Goal: Communication & Community: Answer question/provide support

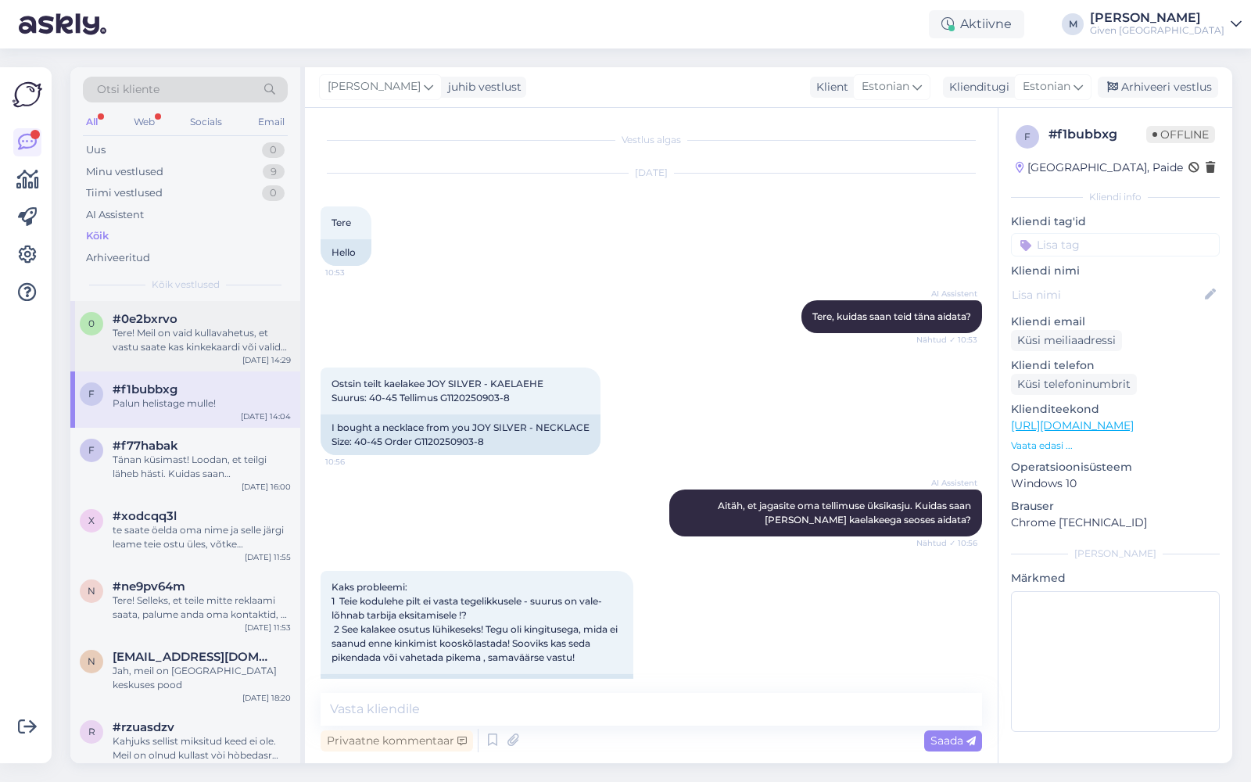
scroll to position [556, 0]
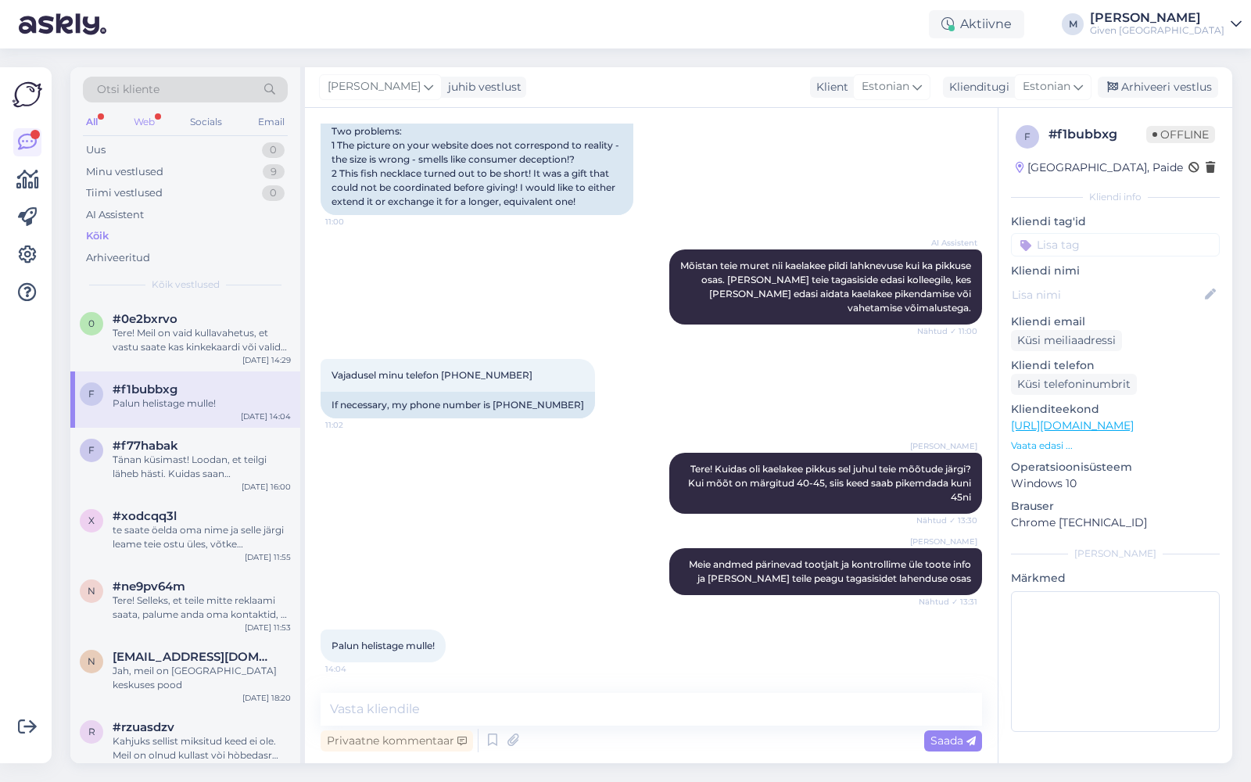
click at [152, 117] on div "Web" at bounding box center [144, 122] width 27 height 20
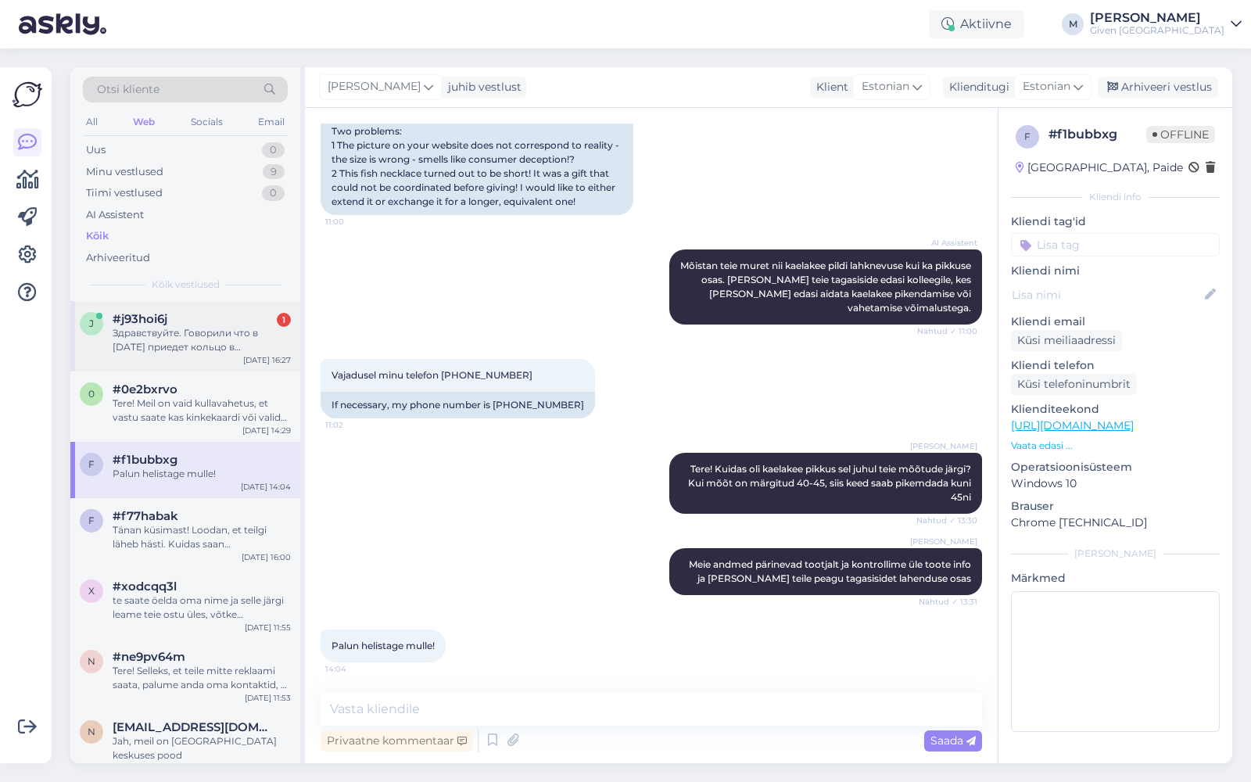
click at [181, 349] on div "Здравствуйте. Говорили что в пятницу приедет кольцо в [GEOGRAPHIC_DATA]. Хотело…" at bounding box center [202, 340] width 178 height 28
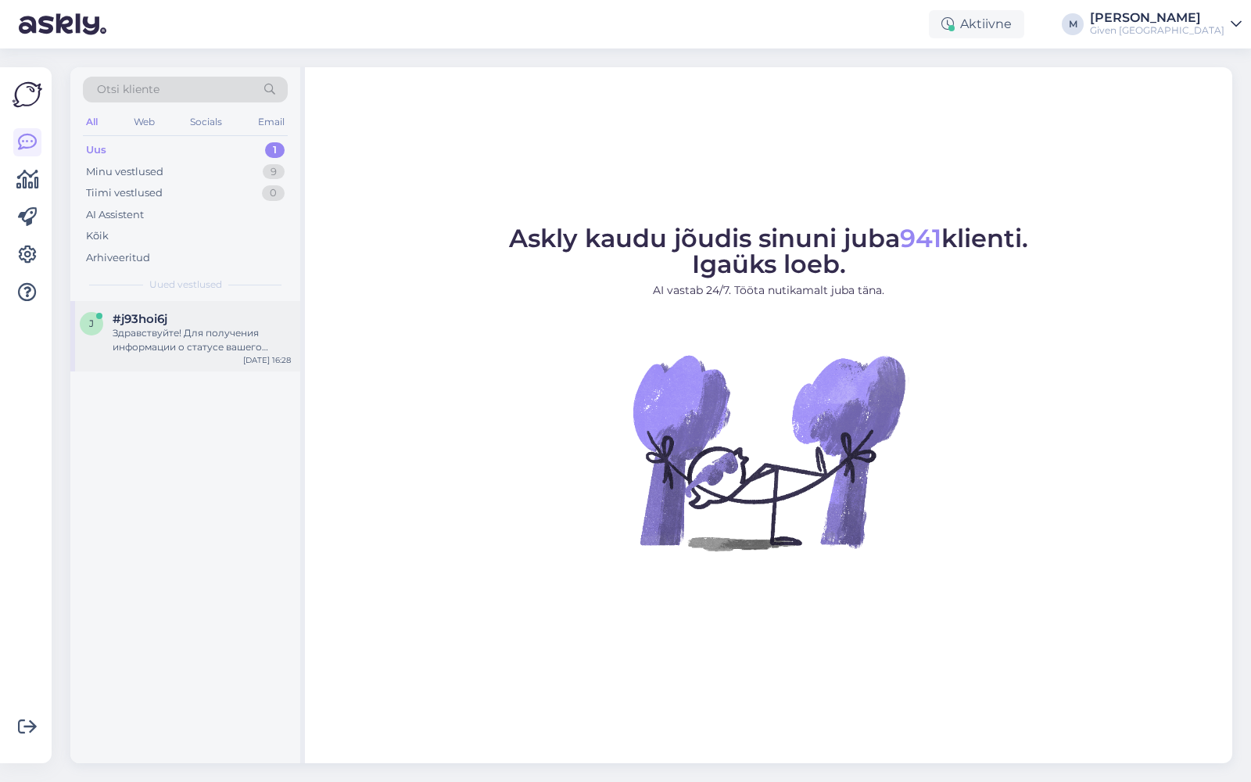
click at [134, 331] on div "Здравствуйте! Для получения информации о статусе вашего заказа, пожалуйста, под…" at bounding box center [202, 340] width 178 height 28
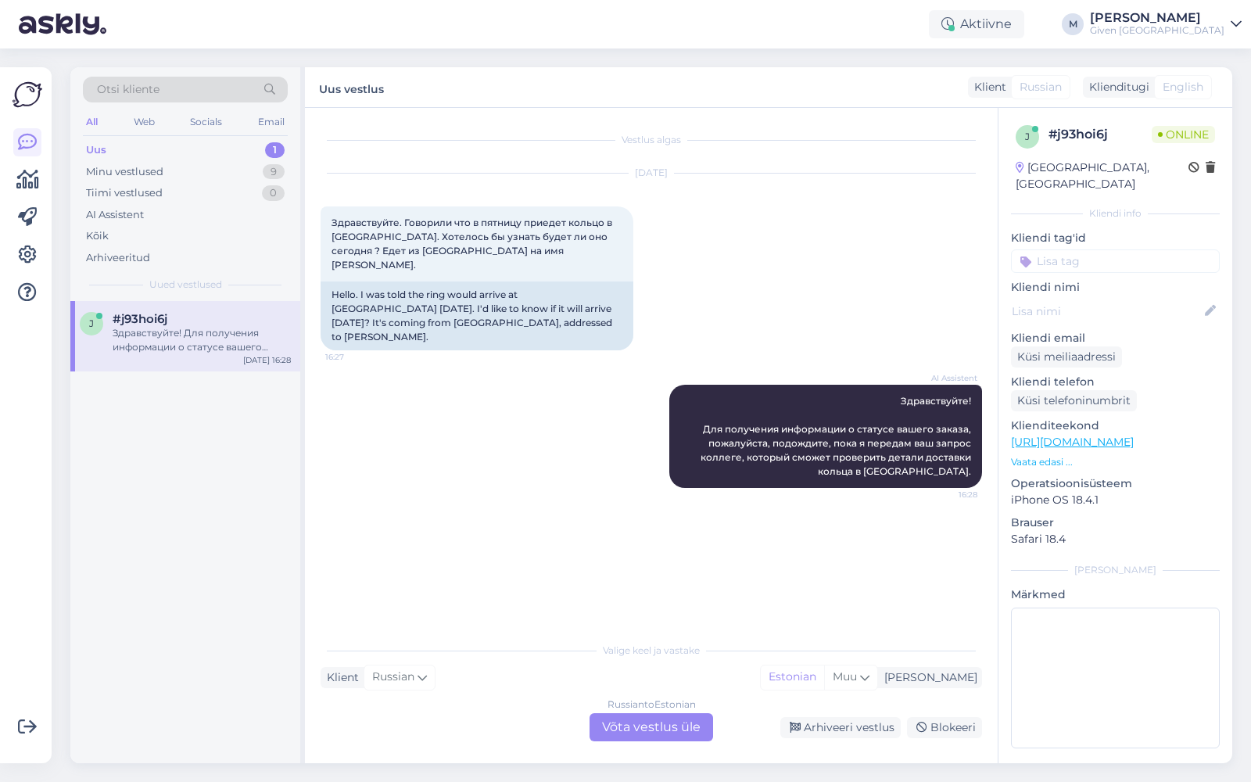
click at [641, 728] on div "Russian to Estonian Võta vestlus üle" at bounding box center [651, 727] width 124 height 28
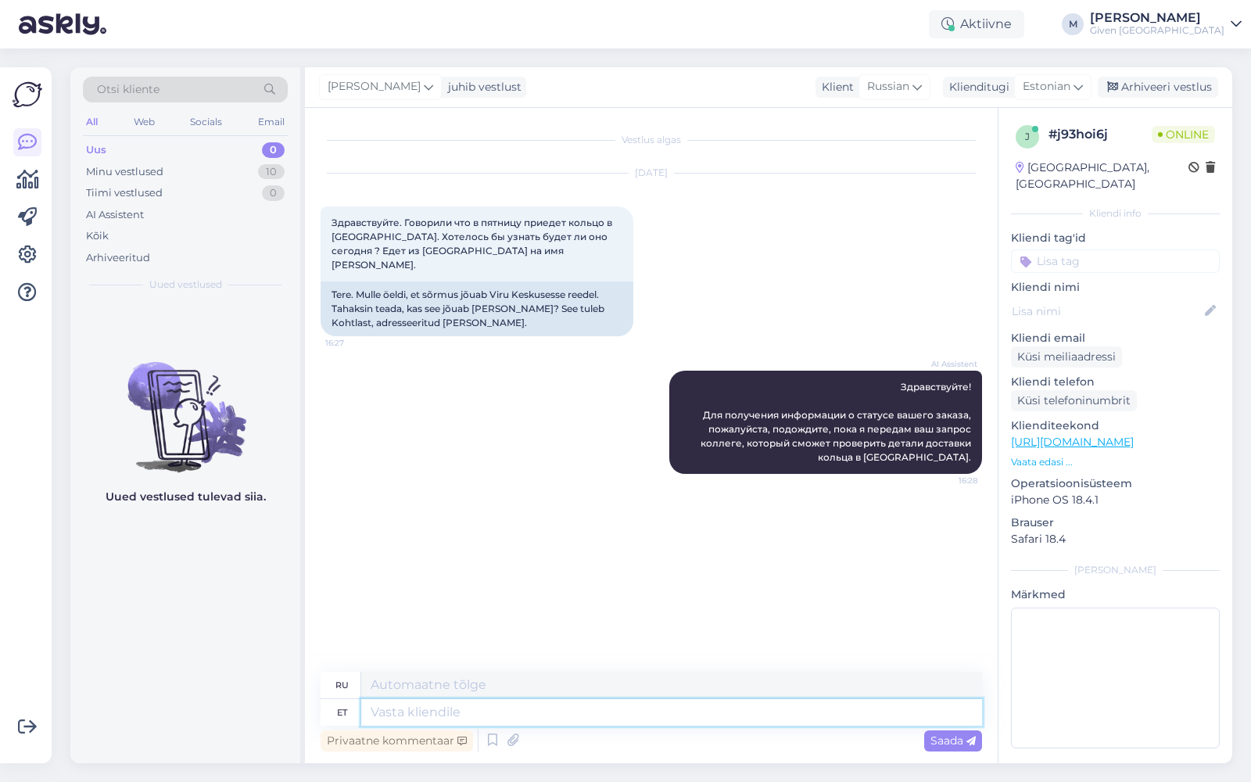
click at [515, 707] on textarea at bounding box center [671, 712] width 621 height 27
type textarea "Hewllo!"
type textarea "Привет!"
type textarea "H"
type textarea "Tere1"
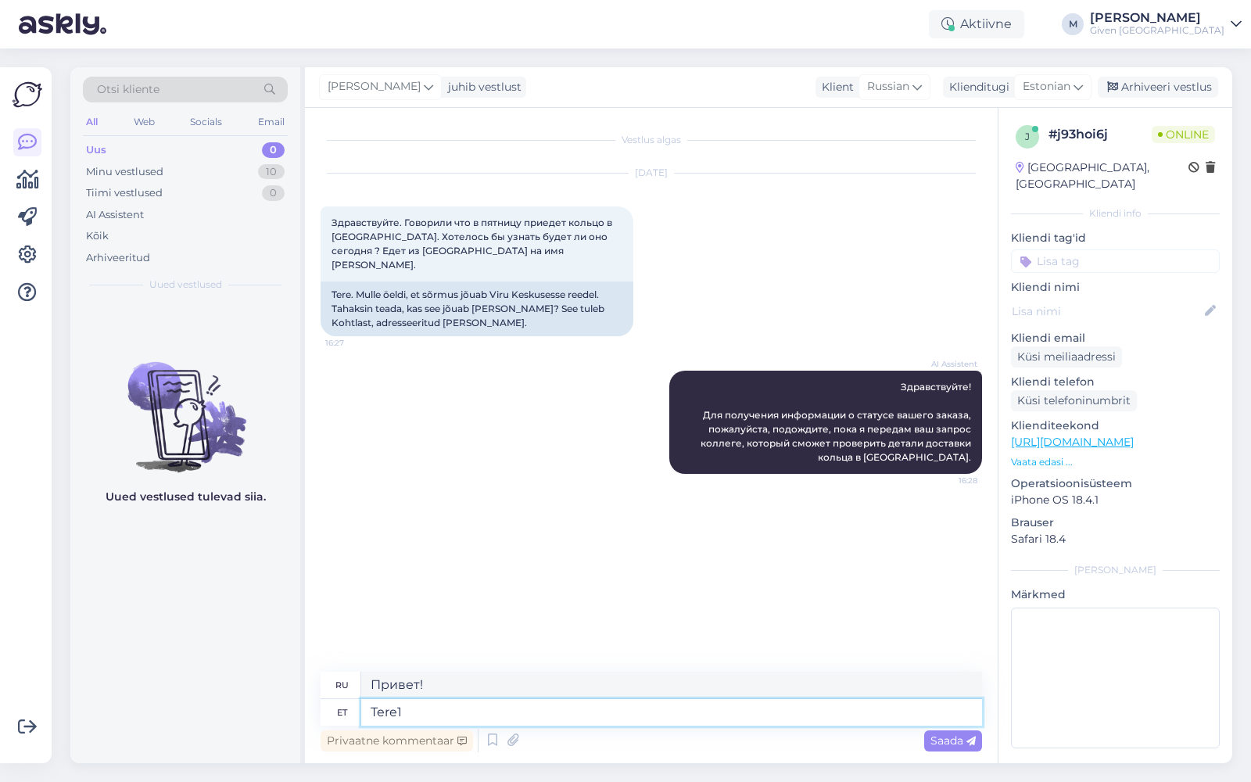
type textarea "Привет1"
type textarea "Tere"
type textarea "Привет"
type textarea "T"
type textarea "Tere"
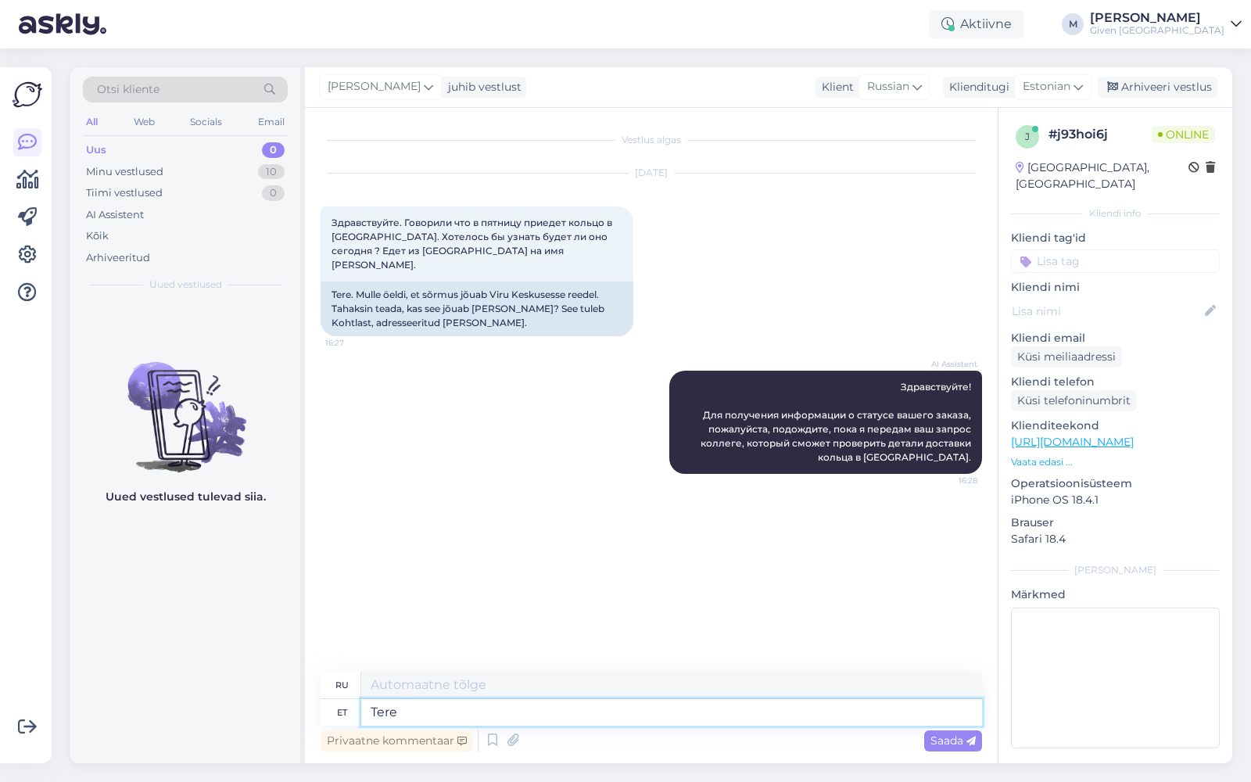
type textarea "Привет"
drag, startPoint x: 399, startPoint y: 224, endPoint x: 331, endPoint y: 225, distance: 68.8
click at [331, 225] on span "Здравствуйте. Говорили что в пятницу приедет кольцо в [GEOGRAPHIC_DATA]. Хотело…" at bounding box center [472, 244] width 283 height 54
copy span "Здравствуйте"
drag, startPoint x: 406, startPoint y: 715, endPoint x: 329, endPoint y: 707, distance: 77.8
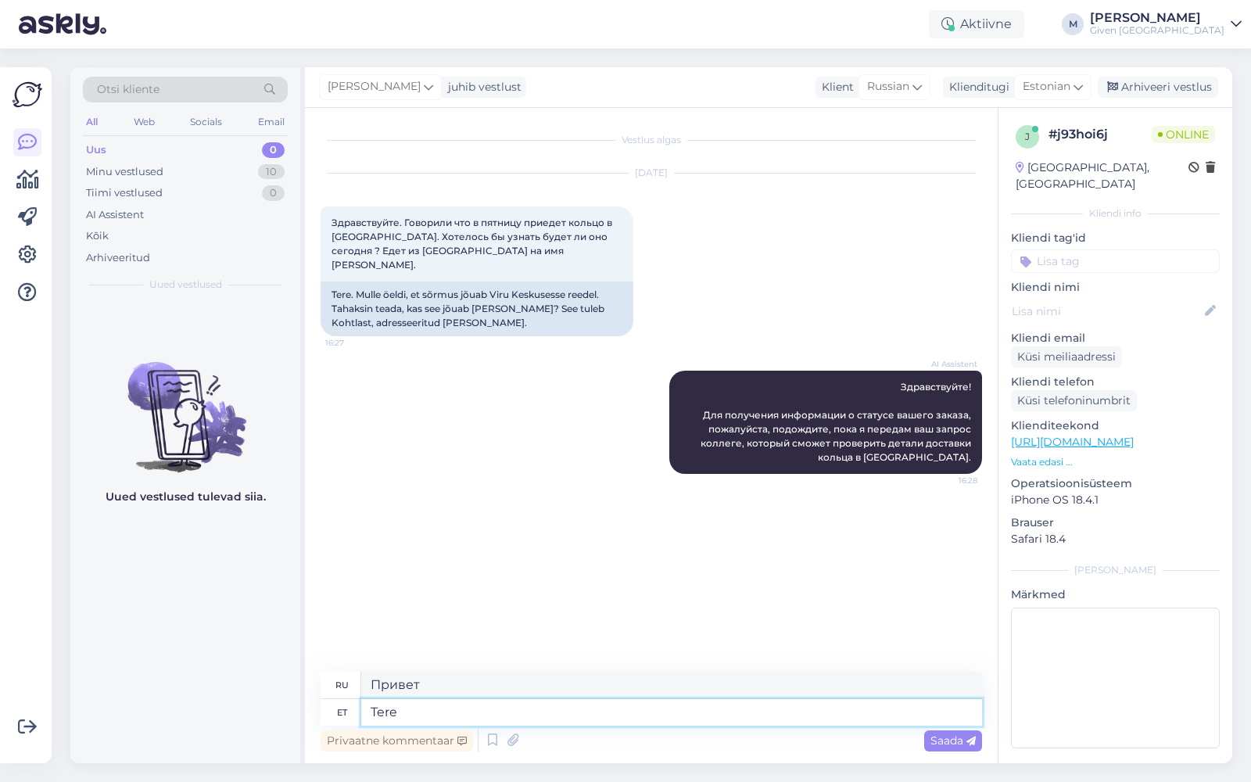
click at [329, 707] on div "et Tere" at bounding box center [650, 712] width 661 height 27
paste textarea "Здравствуйте"
type textarea "Здравствуйте!"
type textarea "Привет!"
type textarea "Здравствуйте!"
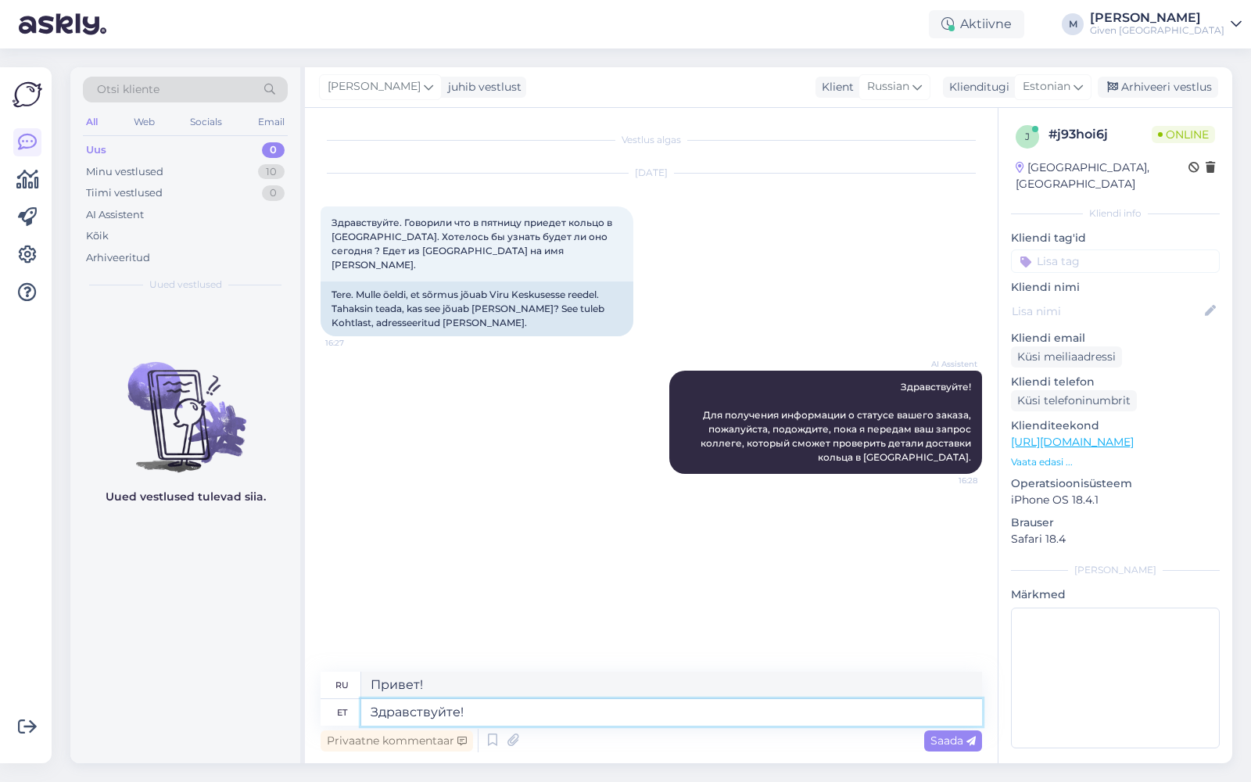
click at [490, 712] on textarea "Здравствуйте!" at bounding box center [671, 712] width 621 height 27
drag, startPoint x: 491, startPoint y: 709, endPoint x: 344, endPoint y: 700, distance: 147.2
click at [344, 700] on div "et Здравствуйте!" at bounding box center [650, 712] width 661 height 27
click at [403, 682] on textarea at bounding box center [671, 684] width 621 height 27
paste textarea "Здравствуйте"
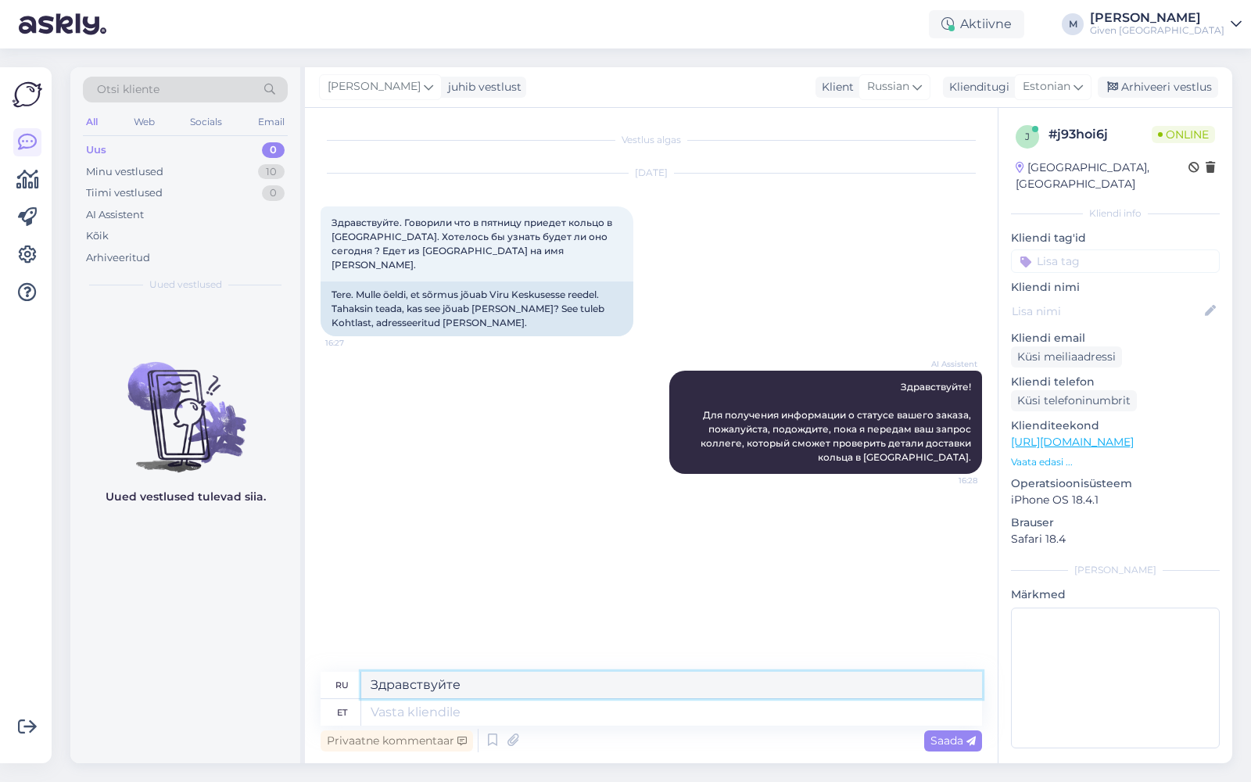
type textarea "Здравствуйте"
click at [467, 715] on textarea at bounding box center [671, 712] width 621 height 27
type textarea "Mei"
type textarea "Мы"
type textarea "M"
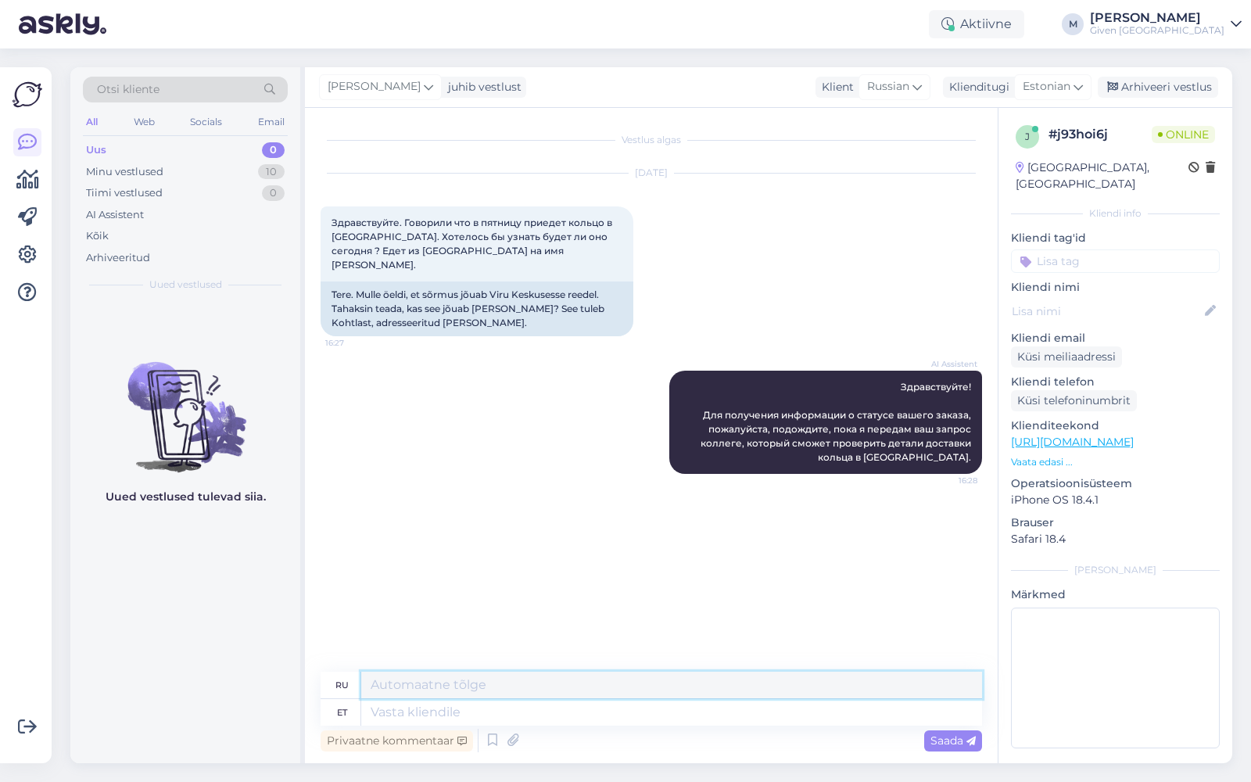
click at [476, 688] on textarea at bounding box center [671, 684] width 621 height 27
paste textarea "Здравствуйте"
type textarea "Здравствуйте!"
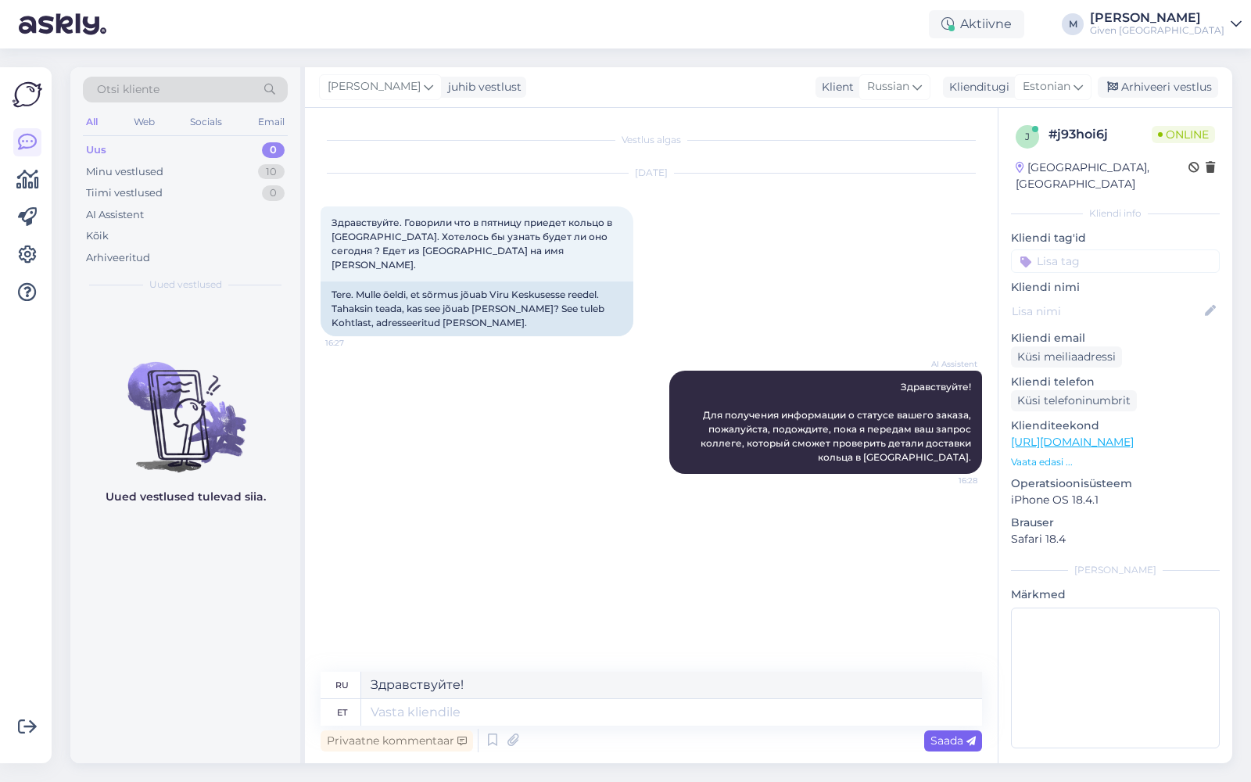
click at [936, 736] on span "Saada" at bounding box center [952, 740] width 45 height 14
click at [948, 739] on span "Saada" at bounding box center [952, 740] width 45 height 14
click at [482, 707] on textarea at bounding box center [671, 712] width 621 height 27
paste textarea "Здравствуйте"
type textarea "Здравствуйте"
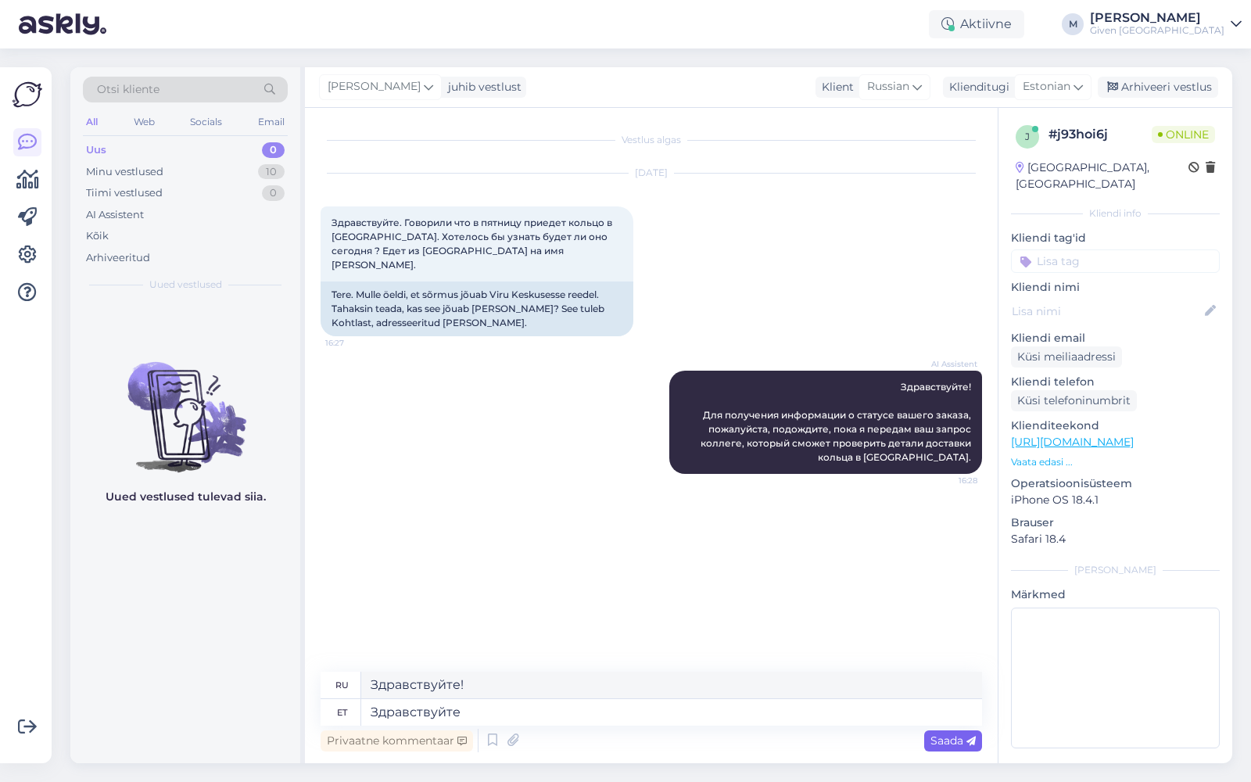
click at [935, 744] on span "Saada" at bounding box center [952, 740] width 45 height 14
type textarea "Привет"
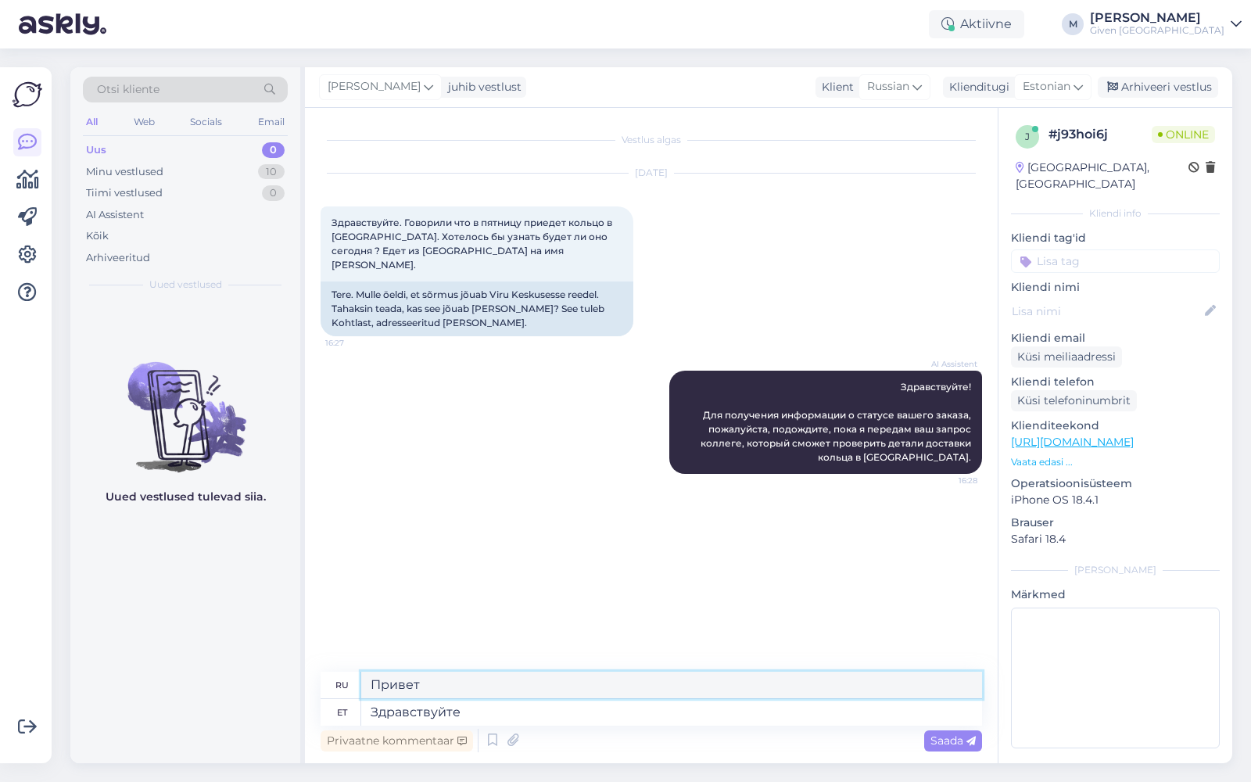
click at [437, 684] on textarea "Привет" at bounding box center [671, 684] width 621 height 27
click at [436, 684] on textarea "Привет" at bounding box center [671, 684] width 621 height 27
click at [465, 715] on textarea "Здравствуйте" at bounding box center [671, 712] width 621 height 27
type textarea "Tere"
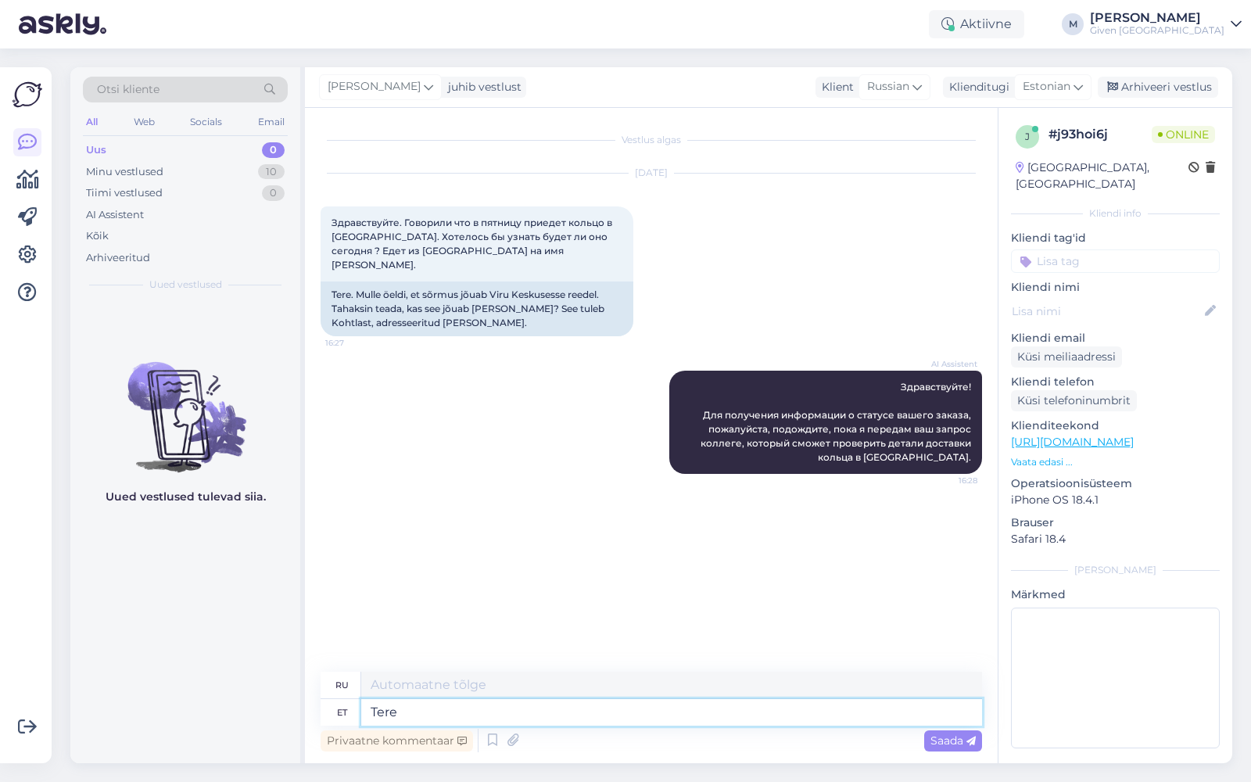
type textarea "Привет"
type textarea "Tere õhtust!"
type textarea "Добрый вечер!"
type textarea "Meie"
type textarea "Наш"
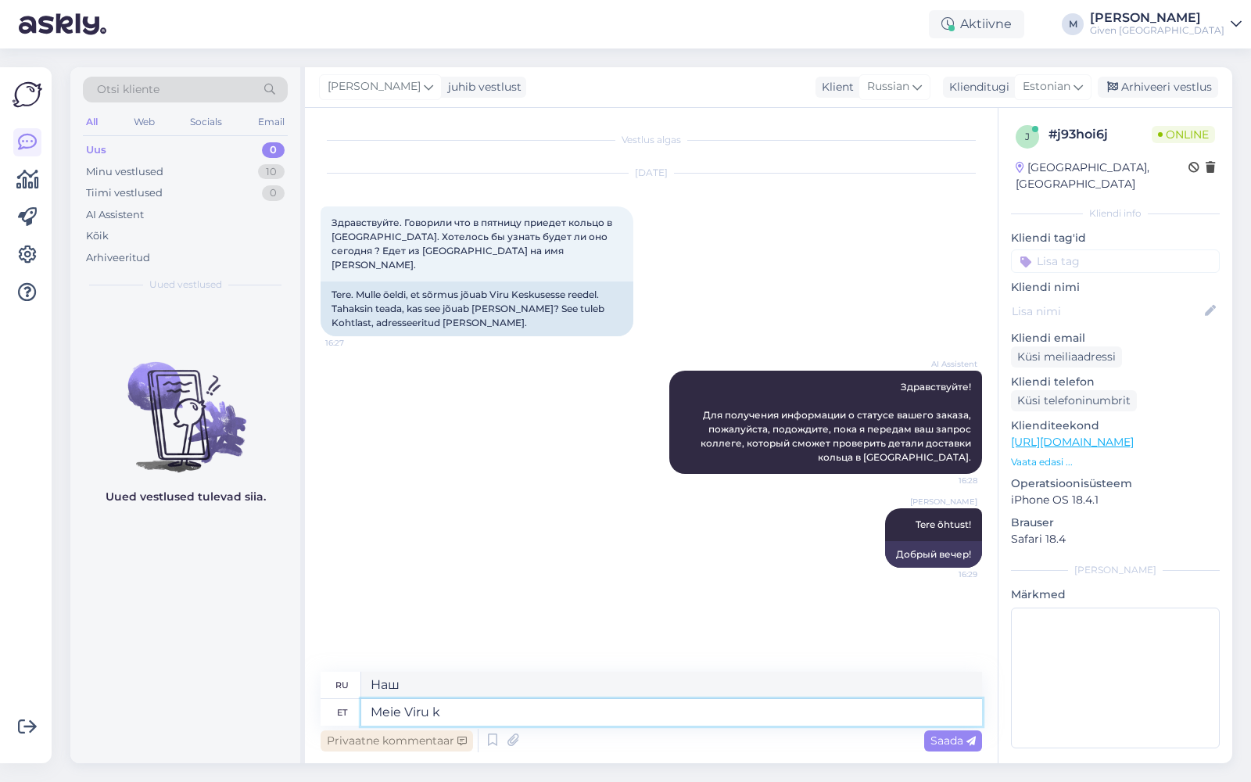
type textarea "Meie Viru ka"
type textarea "Наш Виру"
type textarea "Meie Viru kauplus hel"
type textarea "Наш магазин Viru"
type textarea "Meie Viru kauplus helistab te"
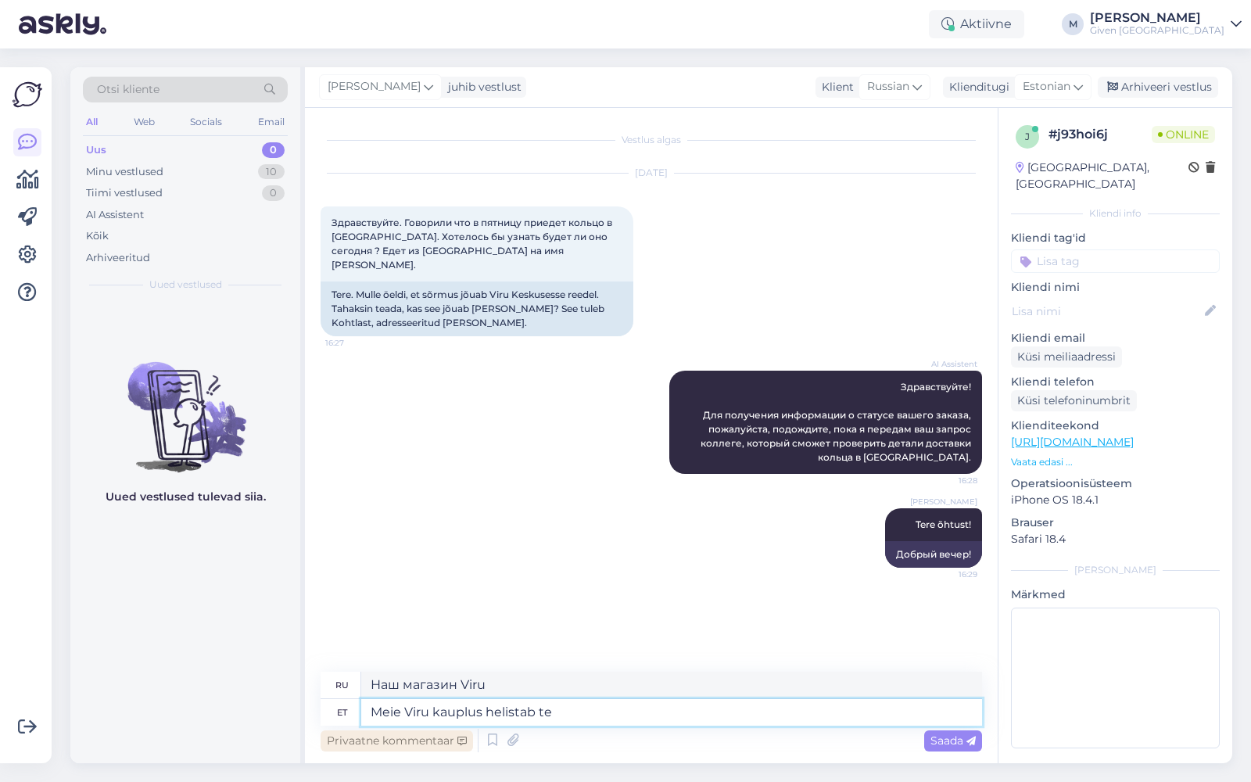
type textarea "Наш магазин Viru звонит"
type textarea "Meie Viru kauplus helistab teile"
type textarea "Наш магазин Viru звонит вам"
type textarea "Meie Viru kauplus helistab teile peagi"
type textarea "Наш магазин Viru скоро вам позвонит."
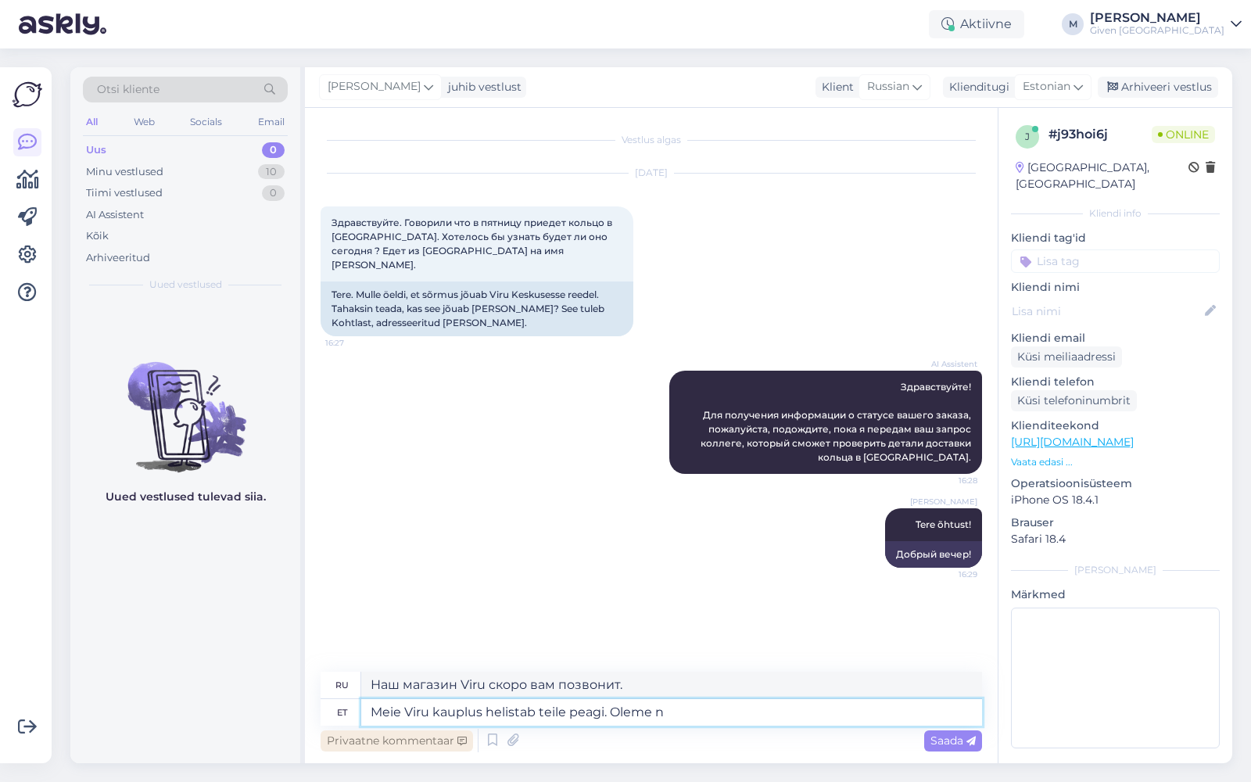
type textarea "Meie Viru kauplus helistab teile peagi. Oleme ne"
type textarea "Наш магазин Viru скоро вам позвонит. Мы"
type textarea "Meie Viru kauplus helistab teile peagi. Oleme neid juba iu"
type textarea "Наш магазин Viru скоро вам позвонит. Мы уже"
type textarea "Meie Viru kauplus helistab teile peagi. Oleme neid juba informeerinud teie"
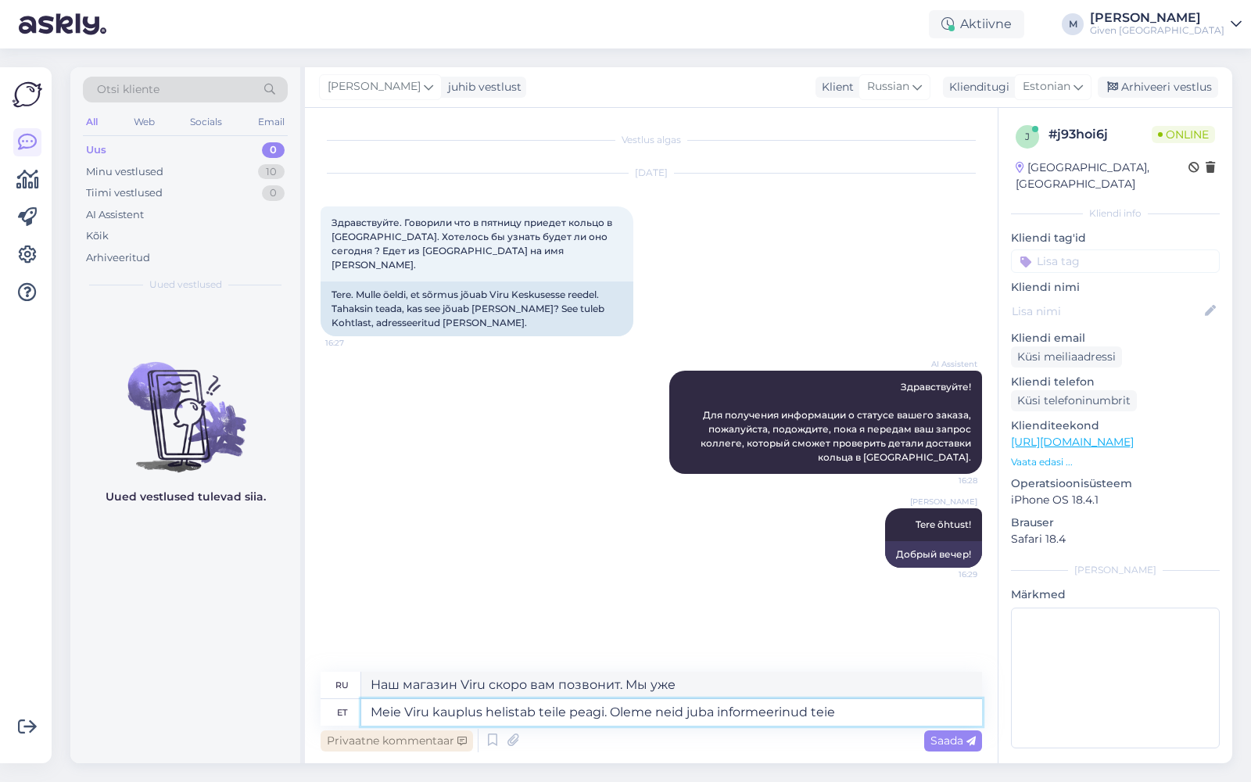
type textarea "Наш магазин Viru скоро вам позвонит. Мы уже сообщили им."
type textarea "Meie Viru kauplus helistab teile peagi. Oleme neid juba informeerinud teie kü"
type textarea "Наш магазин Viru скоро вам позвонит. Мы уже сообщили им о вашем заказе."
type textarea "Meie Viru kauplus helistab teile peagi. [PERSON_NAME] neid juba informeerinud t…"
type textarea "Наш магазин Viru скоро свяжется с вами. Мы уже передали им ваш вопрос."
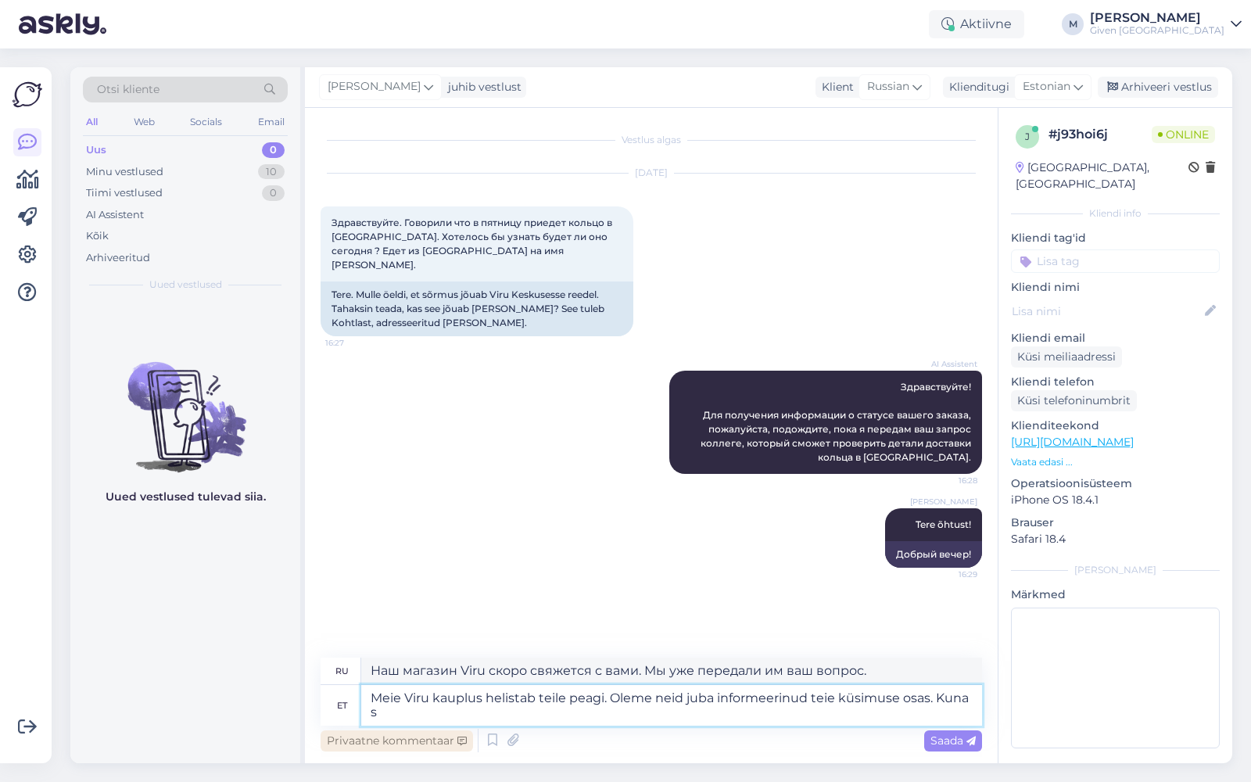
type textarea "Meie Viru kauplus helistab teile peagi. Oleme neid juba informeerinud teie küsi…"
type textarea "Наш магазин Viru свяжется с вами в ближайшее время. Мы уже сообщили им о вашем …"
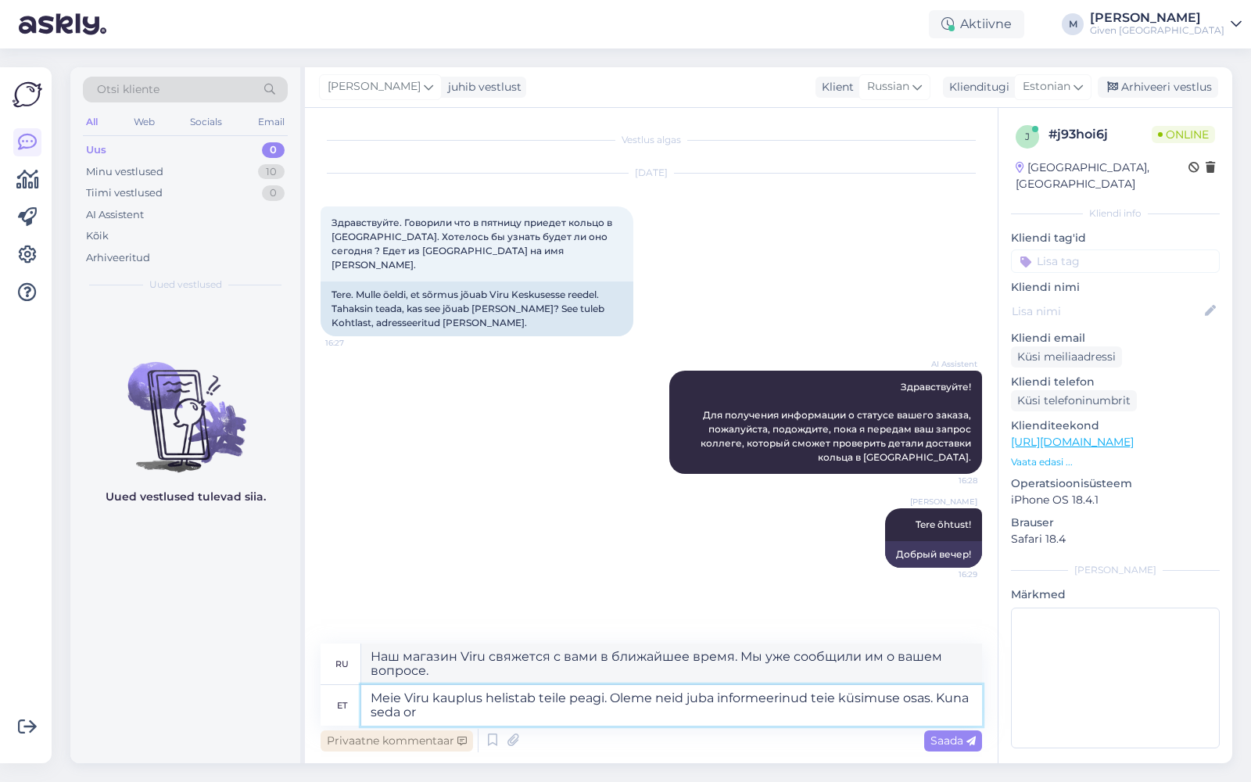
type textarea "Meie Viru kauplus helistab teile peagi. Oleme neid juba informeerinud teie küsi…"
type textarea "Наш магазин Viru скоро свяжется с вами. Мы уже сообщили им о вашем вопросе."
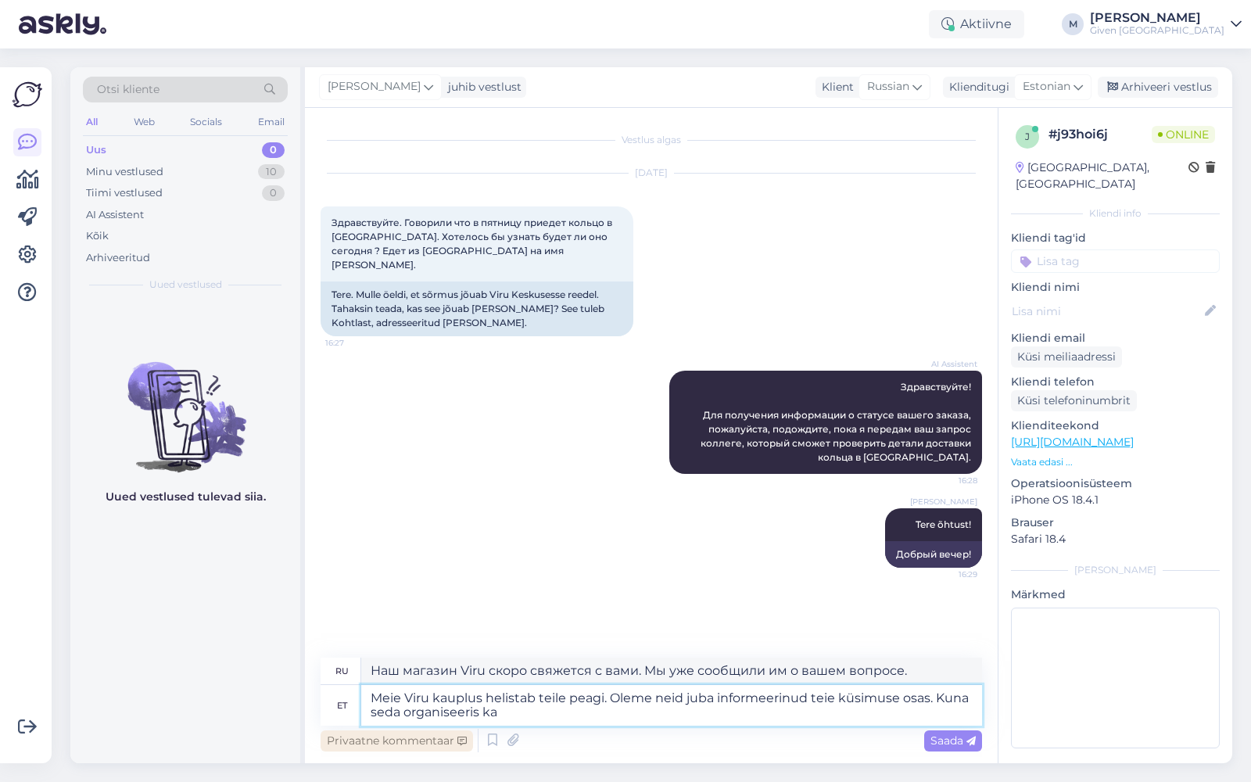
type textarea "Meie Viru kauplus helistab teile peagi. Oleme neid juba informeerinud teie küsi…"
type textarea "Наш магазин Viru скоро свяжется с вами. Мы уже сообщили им о вашем вопросе. Пос…"
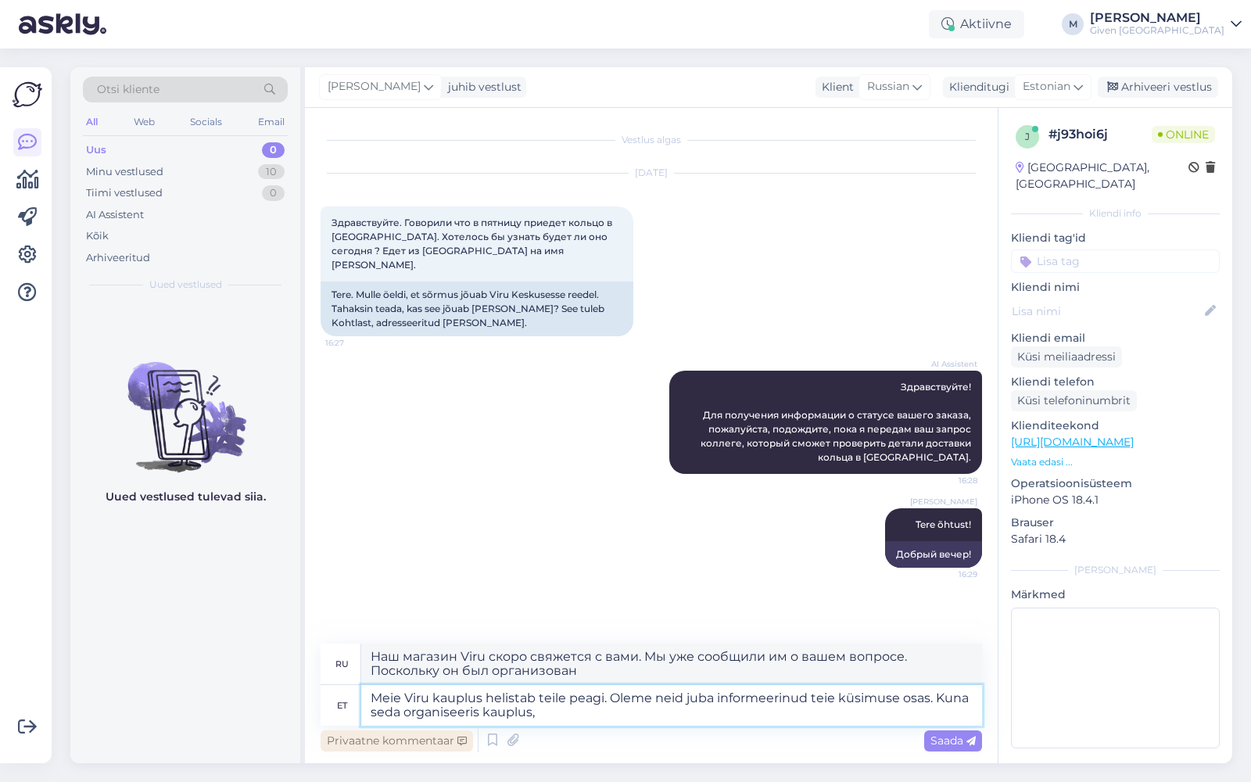
type textarea "Meie Viru kauplus helistab teile peagi. Oleme neid juba informeerinud teie küsi…"
type textarea "Наш магазин Viru свяжется с вами в ближайшее время. Мы уже передали им ваш вопр…"
type textarea "Meie Viru kauplus helistab teile peagi. Oleme neid juba informeerinud teie küsi…"
type textarea "Наш магазин Viru свяжется с вами в ближайшее время. Мы уже передали им ваш вопр…"
type textarea "Meie Viru kauplus helistab teile peagi. Oleme neid juba informeerinud teie küsi…"
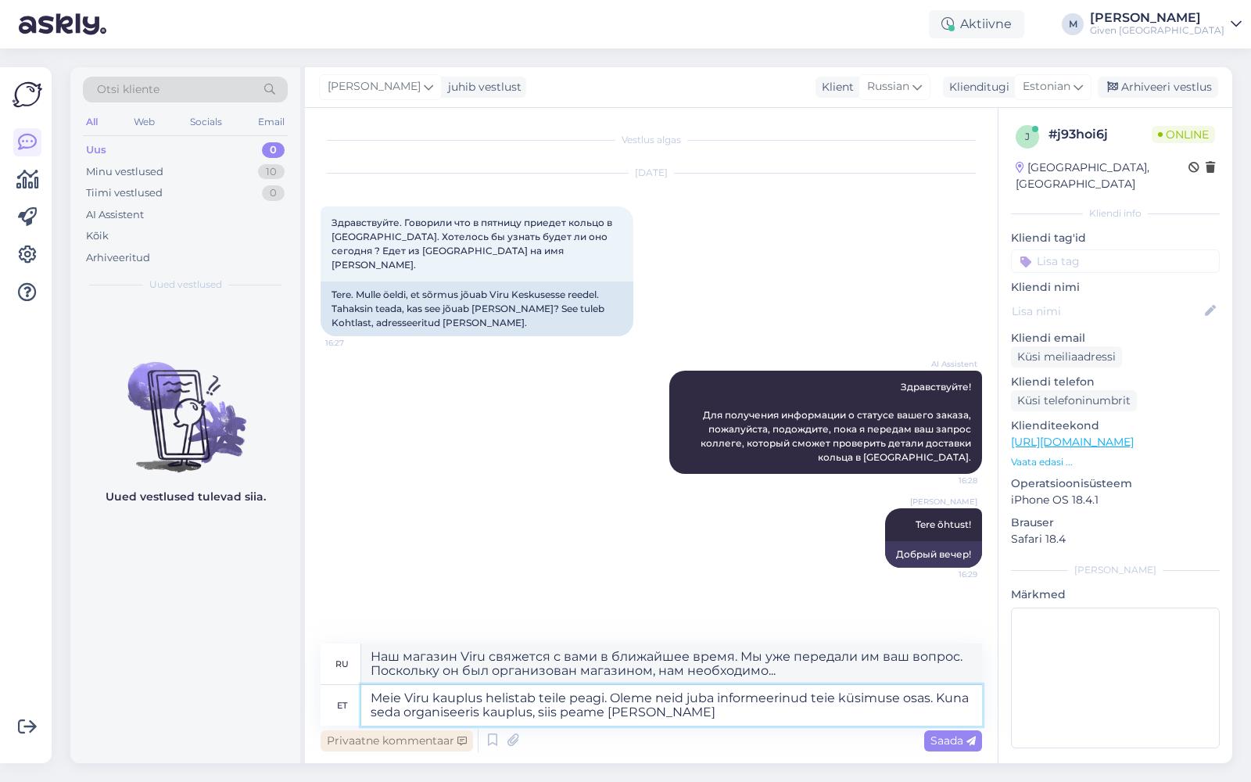
type textarea "Наш магазин Viru свяжется с вами в ближайшее время. Мы уже передали им ваш вопр…"
type textarea "Meie Viru kauplus helistab teile peagi. Oleme neid juba informeerinud teie küsi…"
type textarea "Наш магазин Viru свяжется с вами в ближайшее время. Мы уже передали им ваш вопр…"
type textarea "Meie Viru kauplus helistab teile peagi. Oleme neid juba informeerinud teie küsi…"
type textarea "Наш магазин Viru скоро вам позвонит. Мы уже передали им ваш вопрос. Поскольку о…"
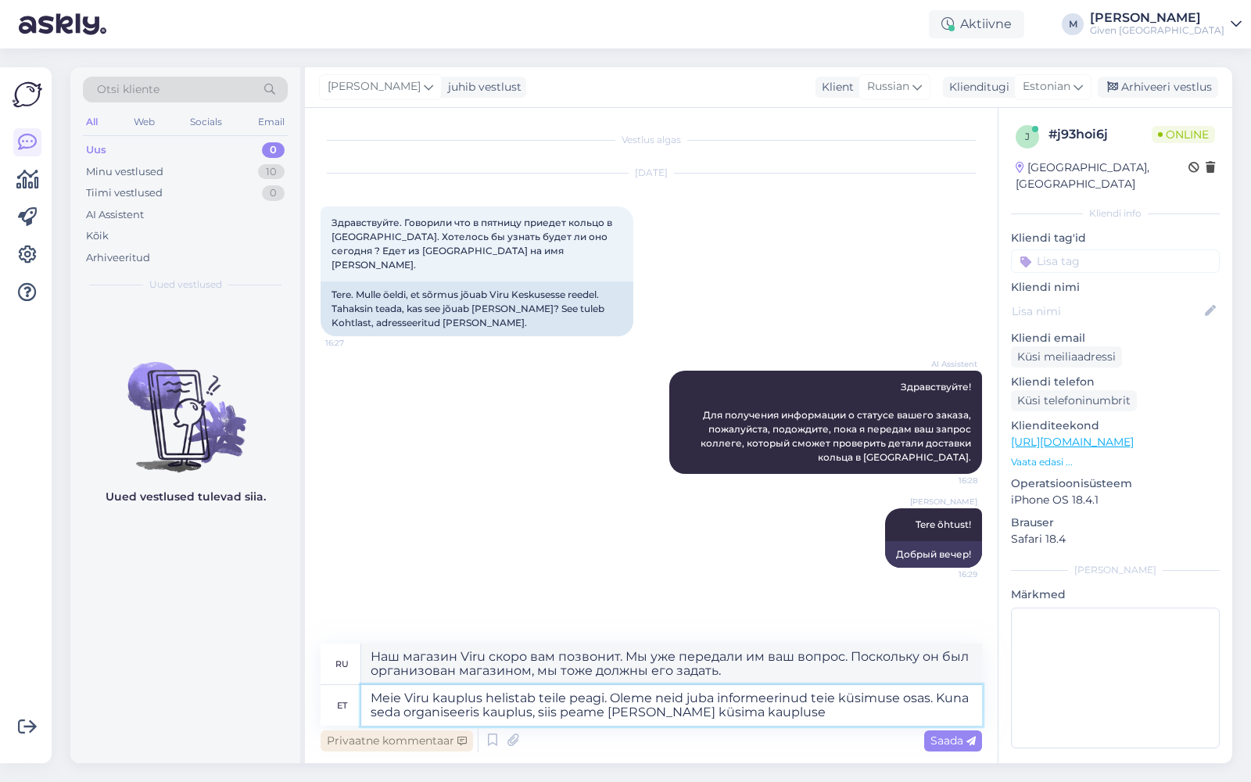
type textarea "Meie Viru kauplus helistab teile peagi. Oleme neid juba informeerinud teie küsi…"
type textarea "Наш магазин Viru свяжется с вами в ближайшее время. Мы уже передали им ваш вопр…"
type textarea "Meie Viru kauplus helistab teile peagi. Oleme neid juba informeerinud teie küsi…"
type textarea "Наш магазин Viru свяжется с вами в ближайшее время. Мы уже передали им ваш вопр…"
type textarea "Meie Viru kauplus helistab teile peagi. Oleme neid juba informeerinud teie küsi…"
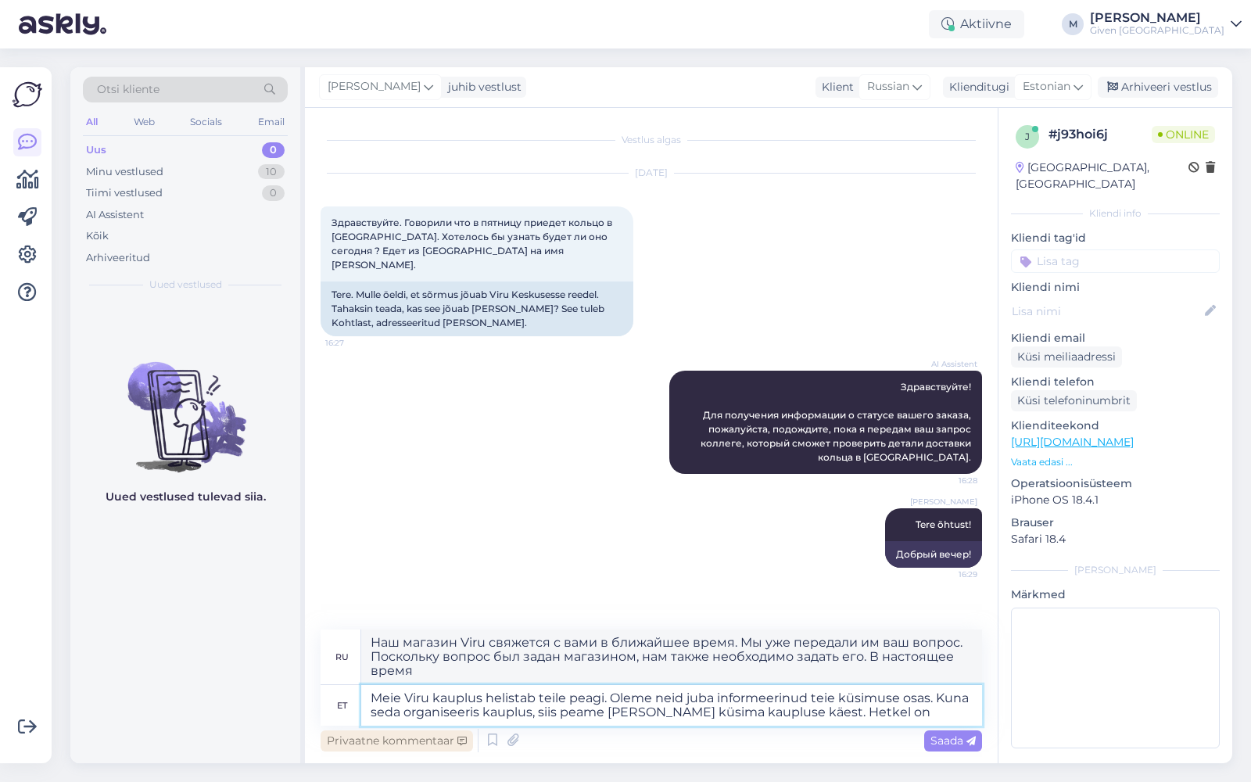
type textarea "Наш магазин Viru свяжется с вами в ближайшее время. Мы уже передали им ваш вопр…"
type textarea "Meie Viru kauplus helistab teile peagi. Oleme neid juba informeerinud teie küsi…"
type textarea "Наш магазин Viru свяжется с вами в ближайшее время. Мы уже передали им ваш вопр…"
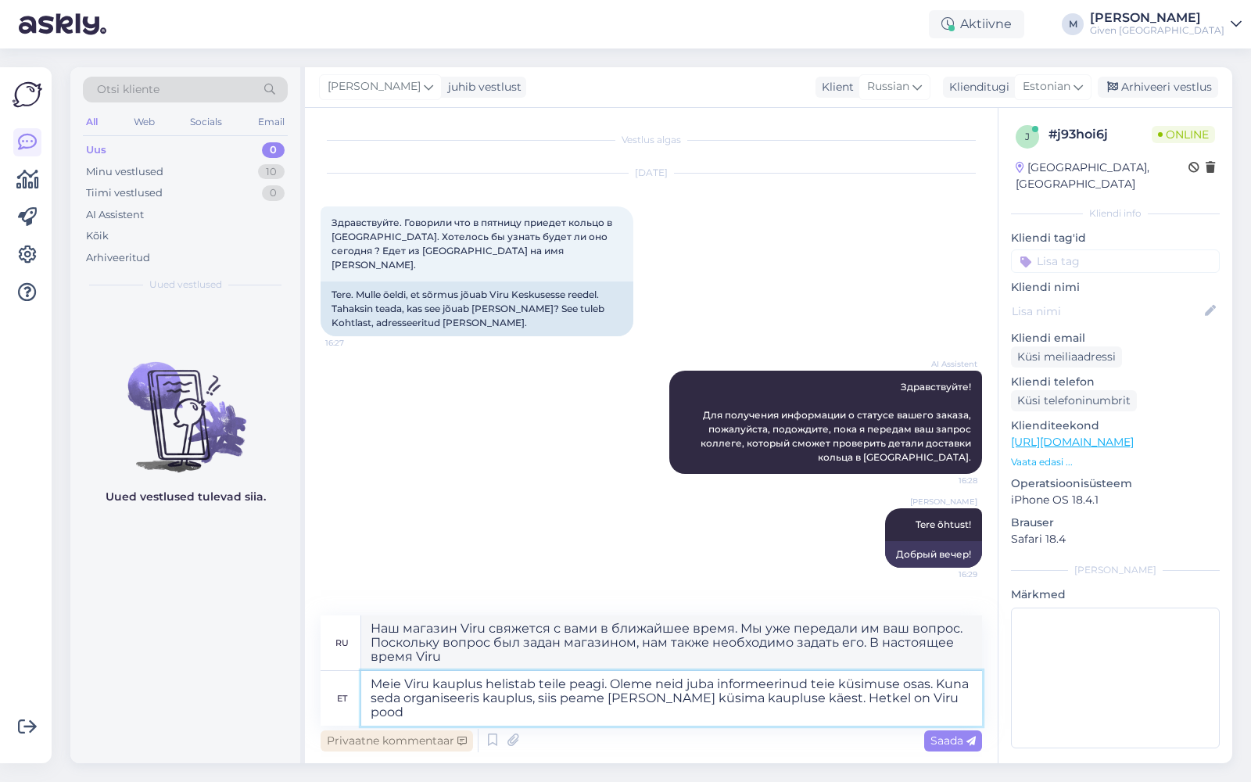
type textarea "Meie Viru kauplus helistab teile peagi. Oleme neid juba informeerinud teie küsi…"
type textarea "Наш магазин Viru скоро свяжется с вами. Мы уже передали им ваш вопрос. Поскольк…"
type textarea "Meie Viru kauplus helistab teile peagi. Oleme neid juba informeerinud teie küsi…"
type textarea "Наш магазин Viru скоро с вами свяжется. Мы уже передали им ваш вопрос. Поскольк…"
type textarea "Meie Viru kauplus helistab teile peagi. Oleme neid juba informeerinud teie küsi…"
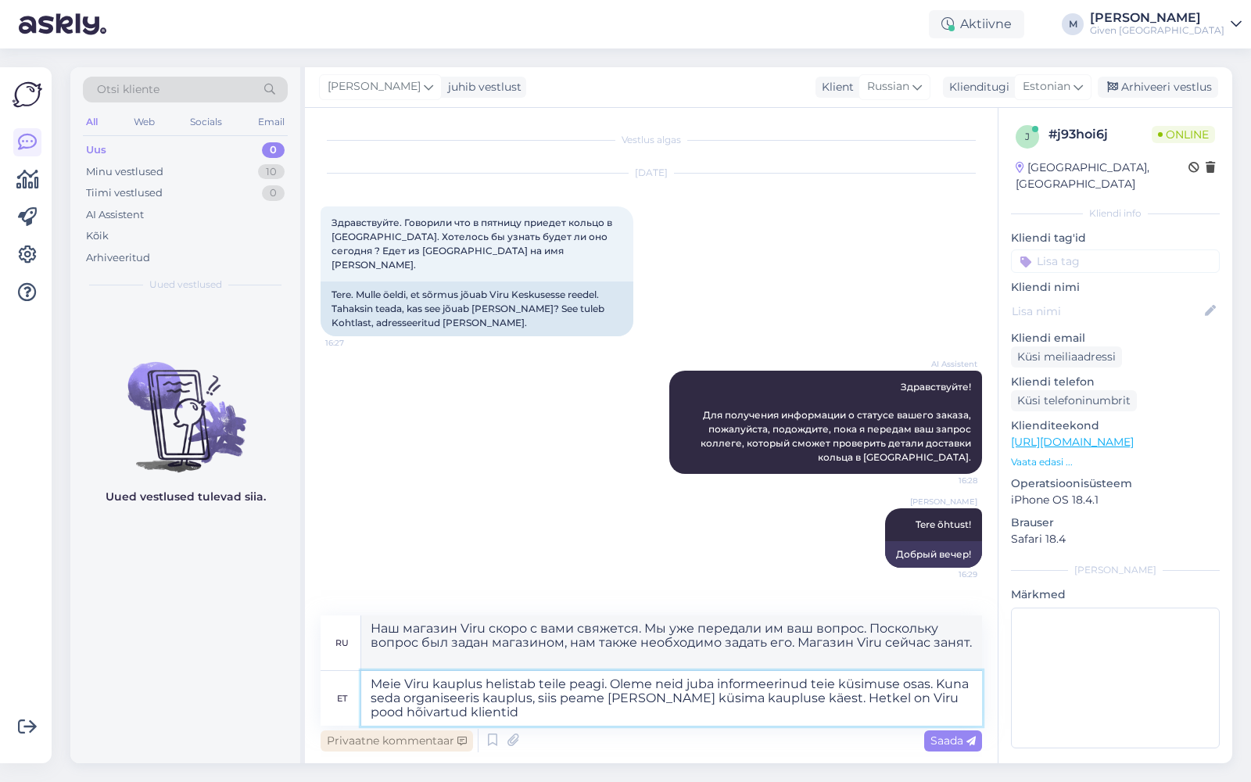
type textarea "Наш магазин Viru скоро с вами свяжется. Мы уже передали им ваш вопрос. Поскольк…"
type textarea "Meie Viru kauplus helistab teile peagi. Oleme neid juba informeerinud teie küsi…"
type textarea "Наш магазин Viru скоро свяжется с вами. Мы уже передали им ваш вопрос. Поскольк…"
type textarea "Meie Viru kauplus helistab teile peagi. Oleme neid juba informeerinud teie küsi…"
type textarea "Наш магазин Viru скоро свяжется с вами. Мы уже передали им ваш вопрос. Поскольк…"
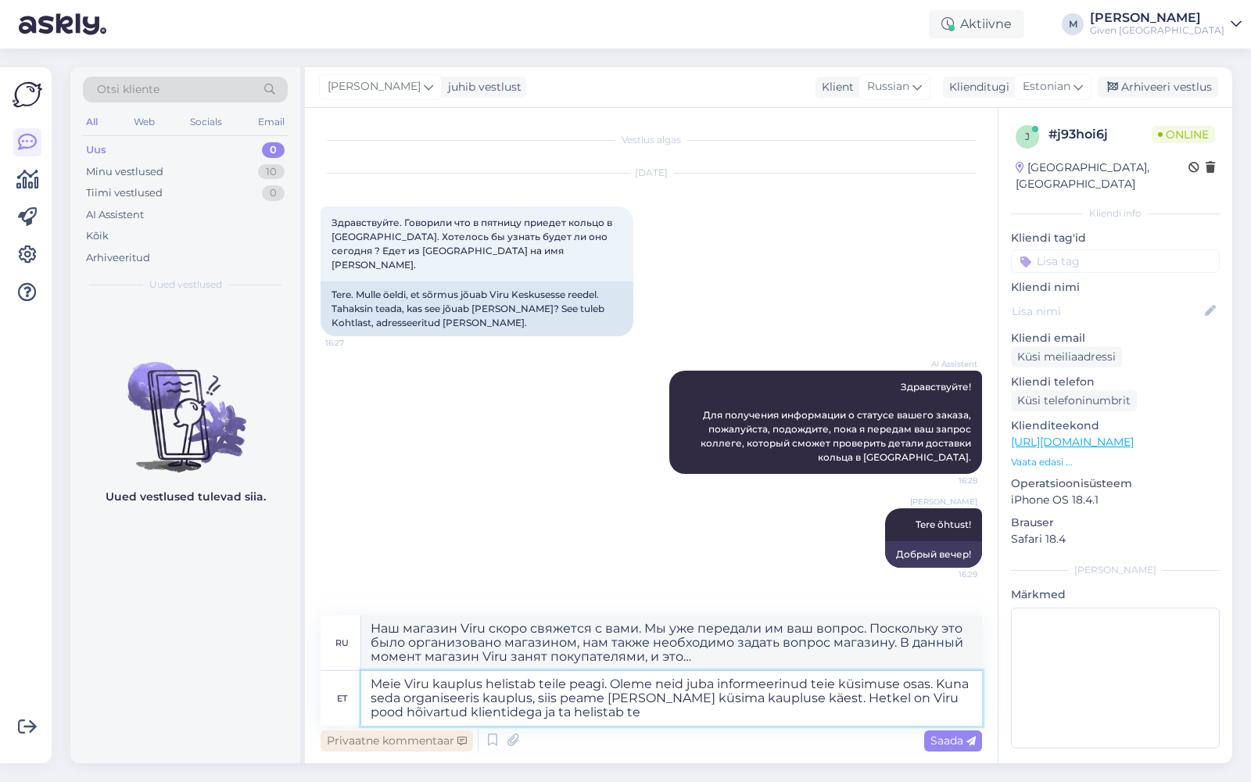
type textarea "Meie Viru kauplus helistab teile peagi. Oleme neid juba informeerinud teie küsi…"
type textarea "Наш магазин Viru скоро вам позвонит. Мы уже передали им ваш вопрос. Поскольку э…"
type textarea "Meie Viru kauplus helistab teile peagi. Oleme neid juba informeerinud teie küsi…"
type textarea "Наш магазин Viru скоро вам позвонит. Мы уже передали им ваш вопрос. Поскольку э…"
type textarea "Meie Viru kauplus helistab teile peagi. Oleme neid juba informeerinud teie küsi…"
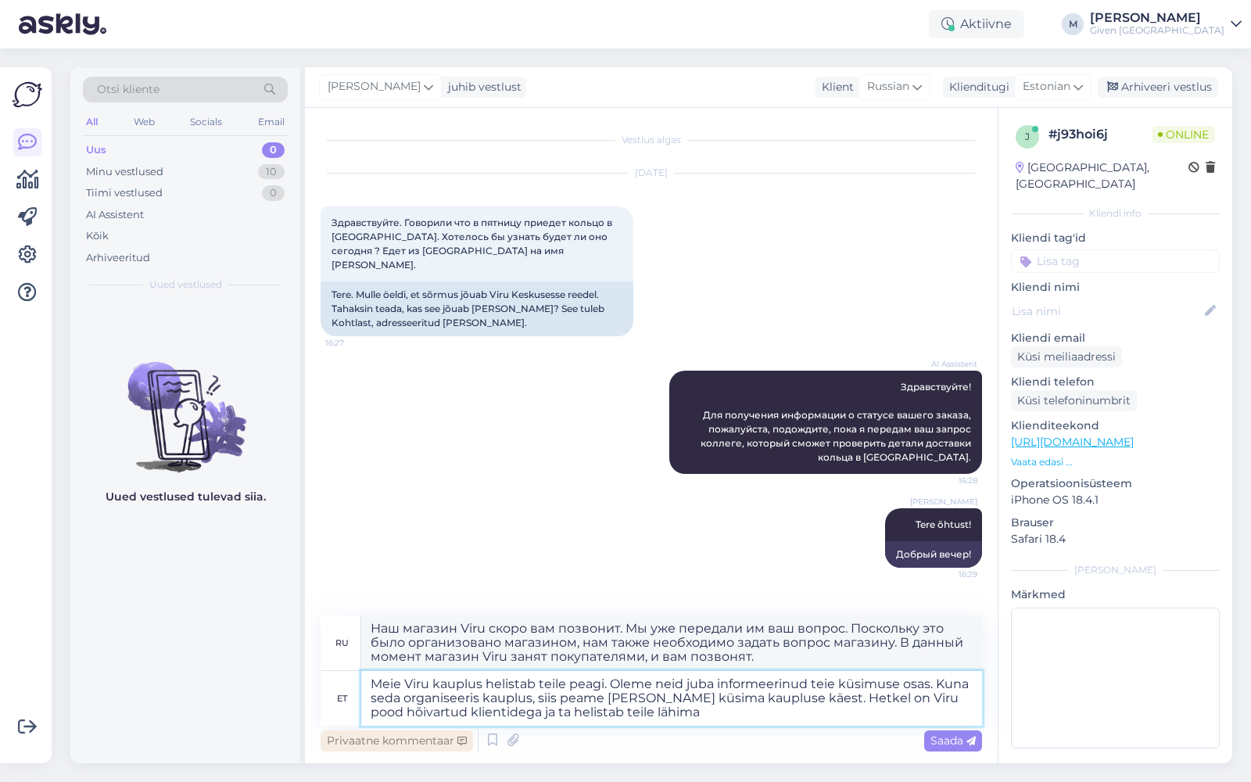
type textarea "Наш магазин Viru свяжется с вами в ближайшее время. Мы уже передали им ваш вопр…"
type textarea "Meie Viru kauplus helistab teile peagi. Oleme neid juba informeerinud teie küsi…"
type textarea "Наш магазин Viru скоро вам позвонит. Мы уже передали им ваш вопрос. Поскольку э…"
type textarea "Meie Viru kauplus helistab teile peagi. Oleme neid juba informeerinud teie küsi…"
type textarea "Наш магазин Viru скоро свяжется с вами. Мы уже передали им ваш вопрос. Поскольк…"
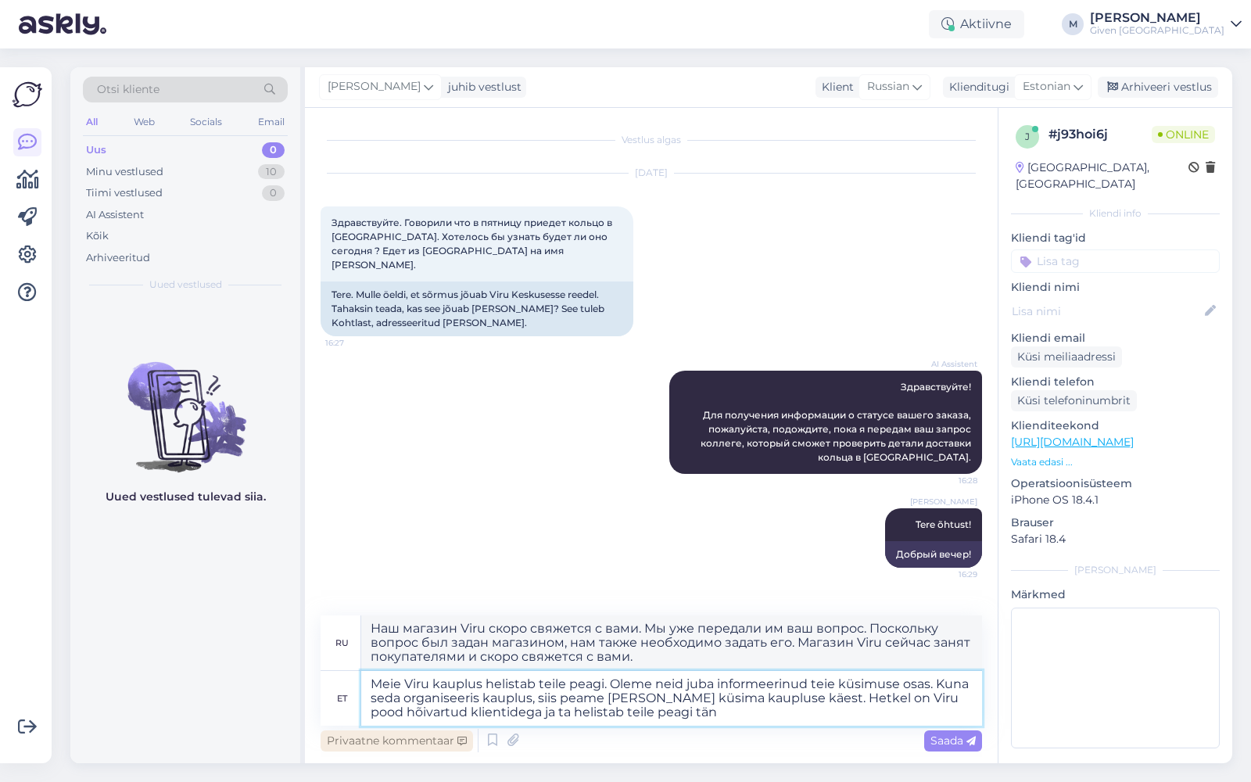
type textarea "Meie Viru kauplus helistab teile peagi. Oleme neid juba informeerinud teie küsi…"
type textarea "Наш магазин Viru свяжется с вами в ближайшее время. Мы уже сообщили им о вашем …"
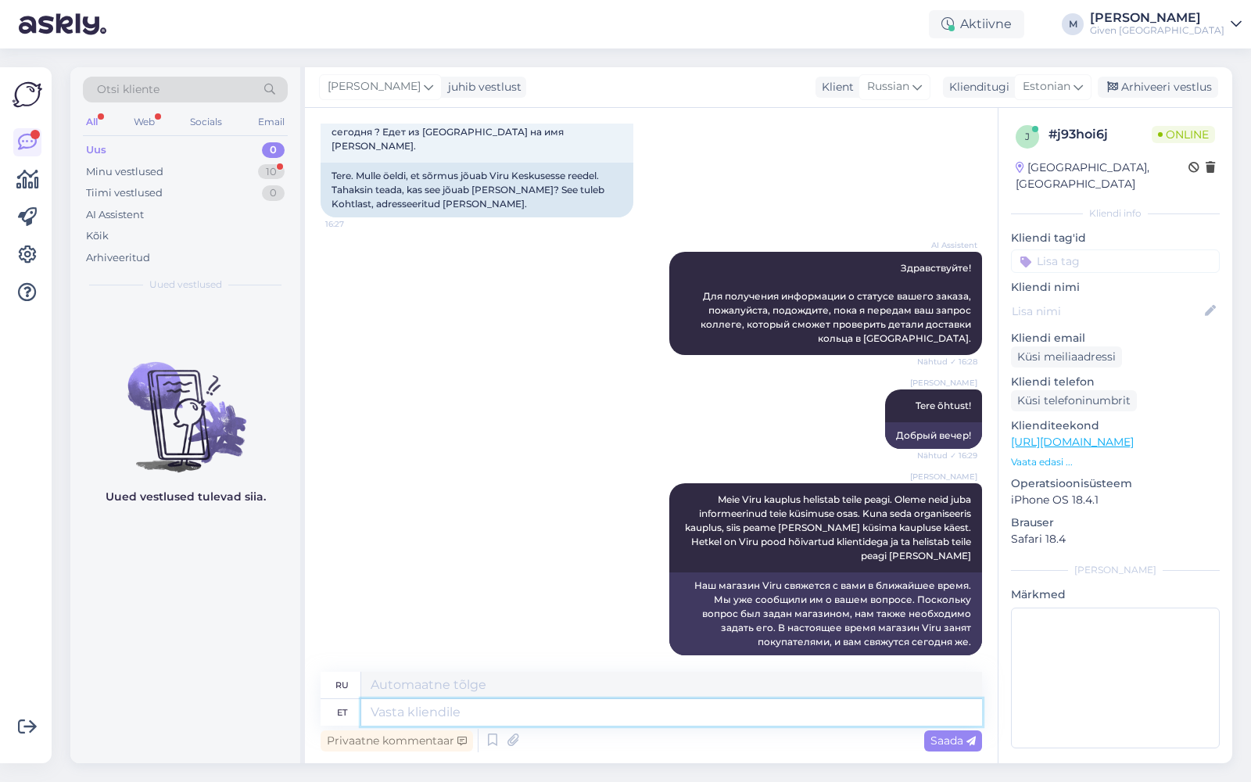
scroll to position [213, 0]
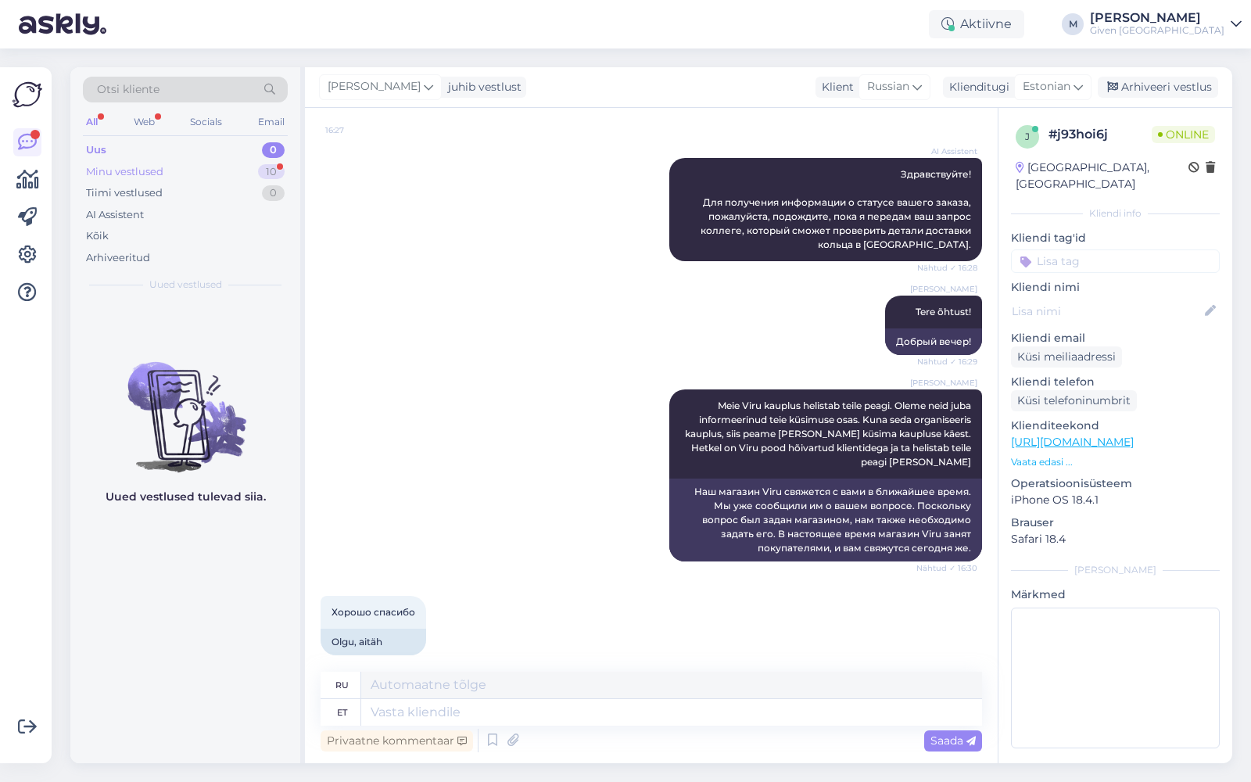
click at [192, 161] on div "Minu vestlused 10" at bounding box center [185, 172] width 205 height 22
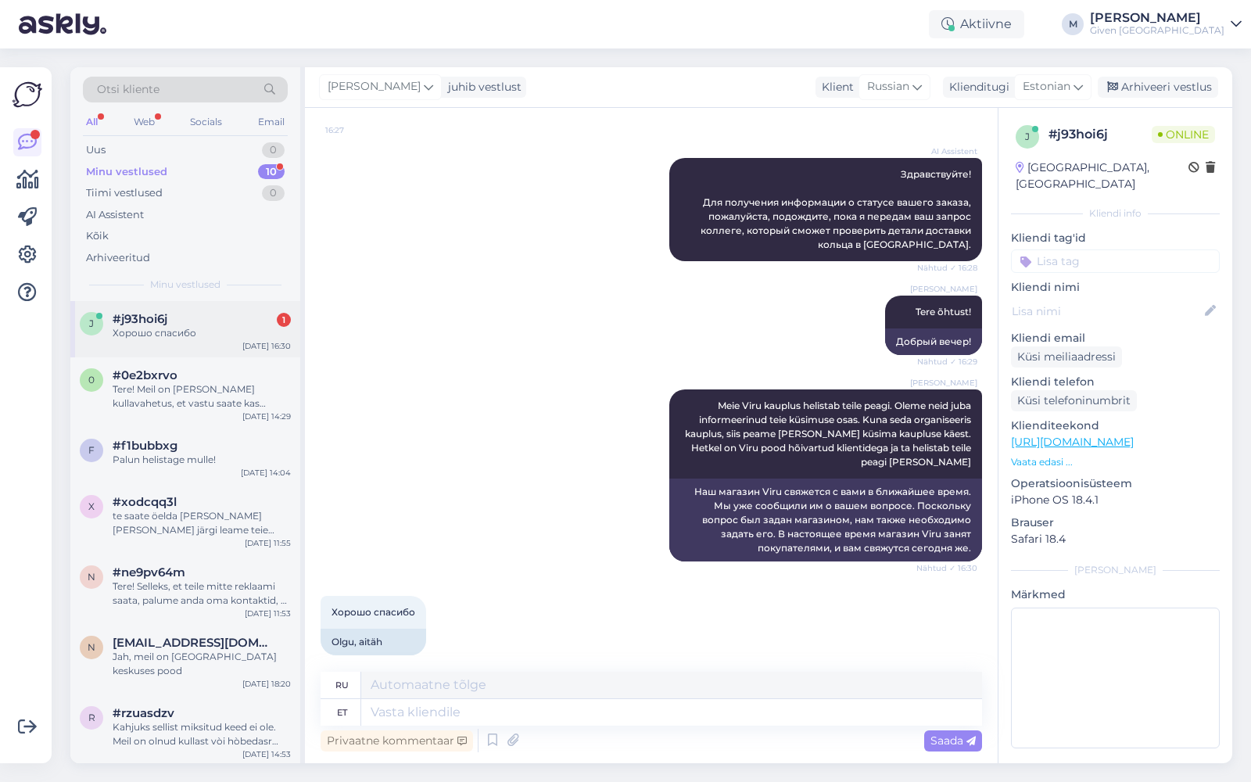
click at [184, 318] on div "#j93hoi6j 1" at bounding box center [202, 319] width 178 height 14
